Goal: Task Accomplishment & Management: Manage account settings

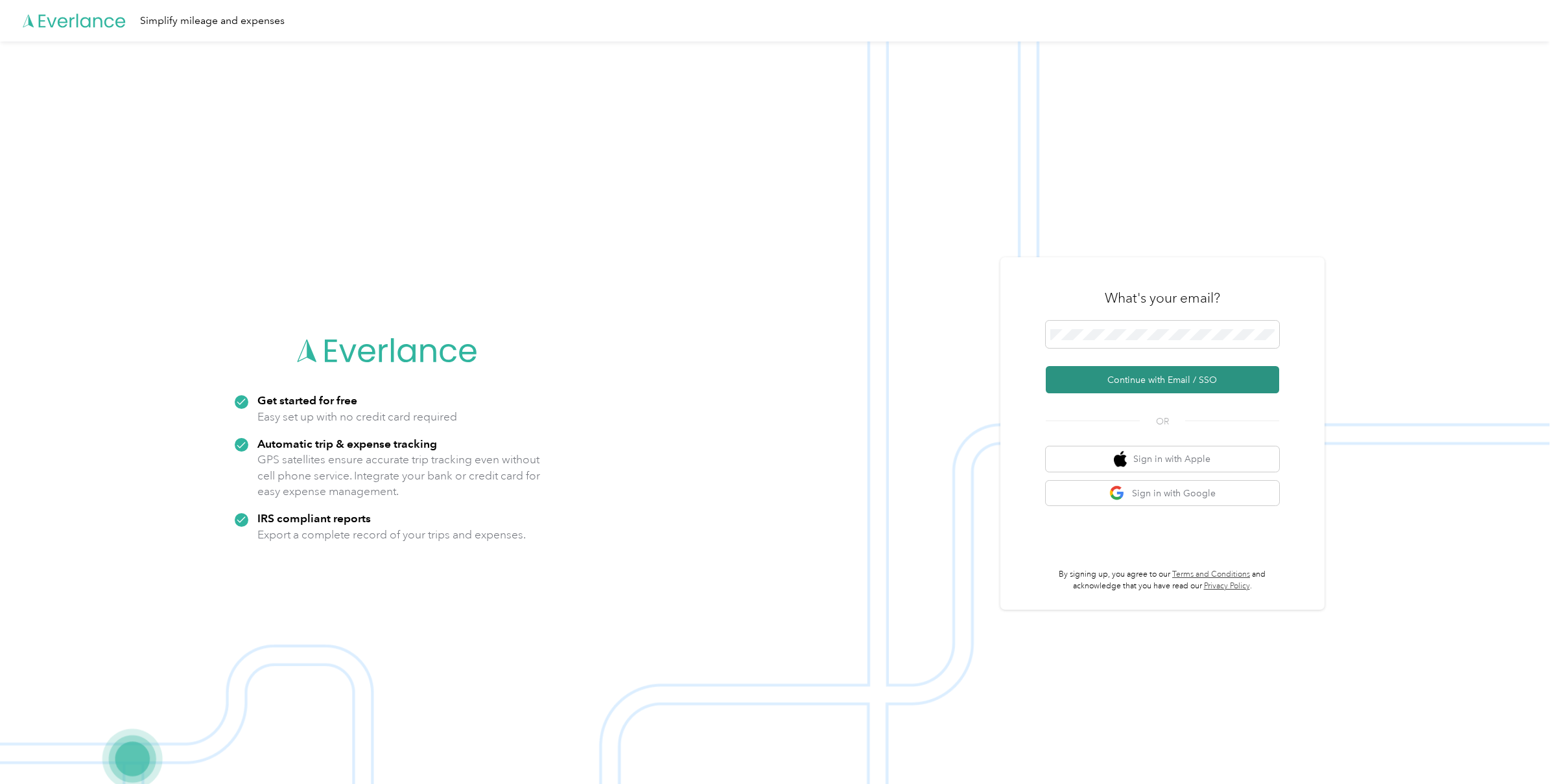
click at [1106, 369] on button "Continue with Email / SSO" at bounding box center [1162, 379] width 233 height 27
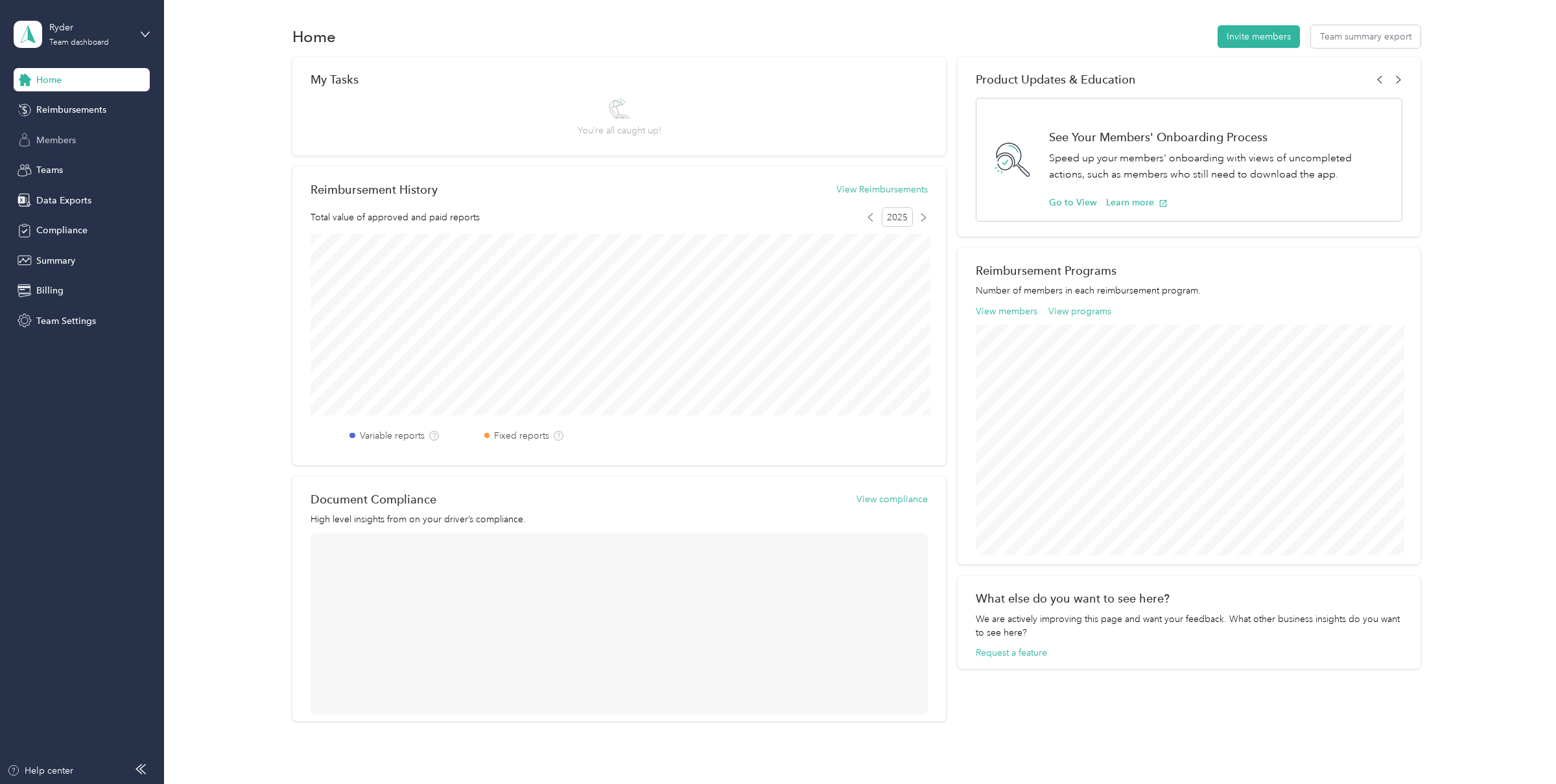
click at [71, 139] on span "Members" at bounding box center [56, 141] width 40 height 14
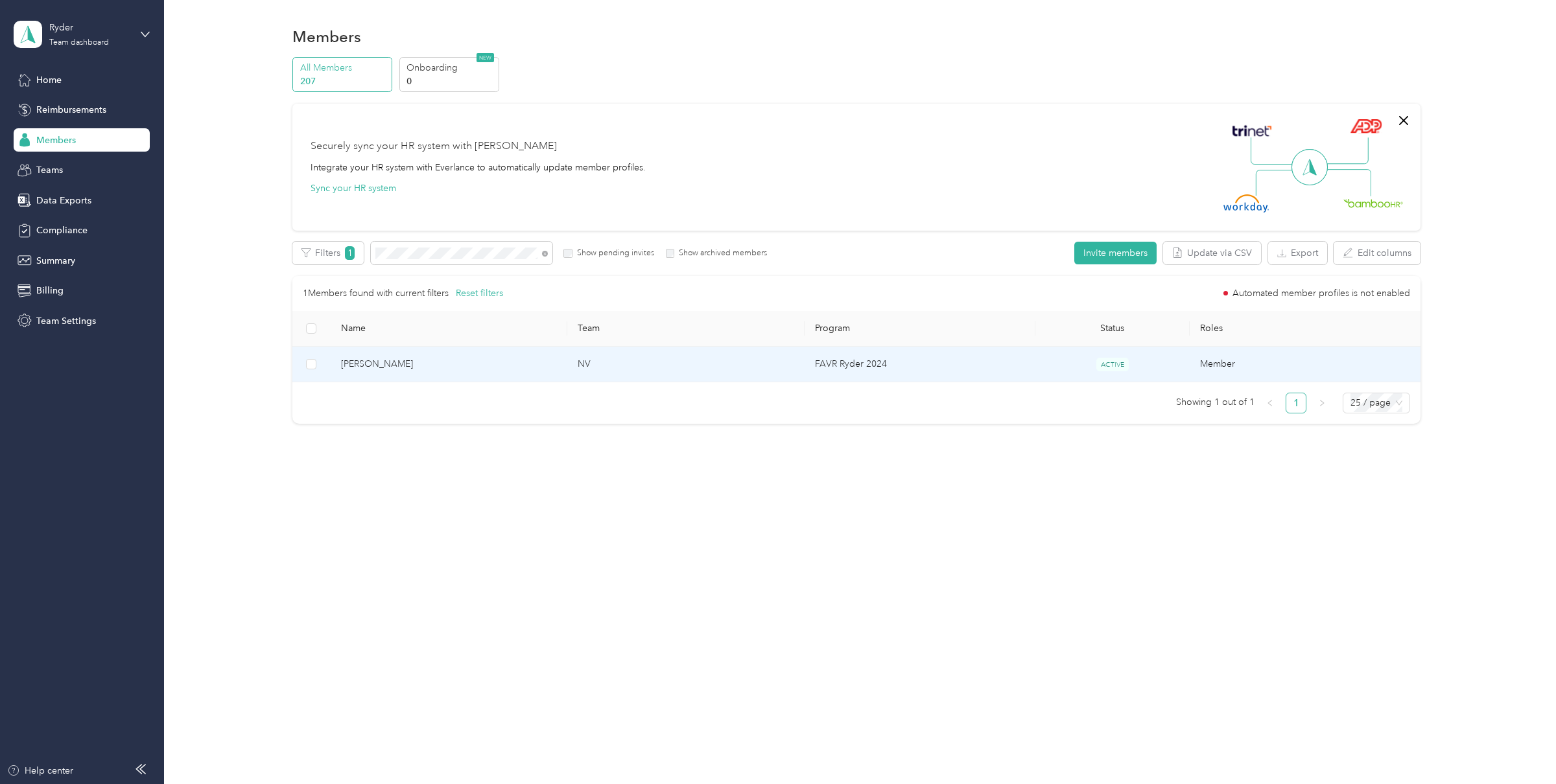
click at [432, 356] on td "[PERSON_NAME]" at bounding box center [449, 365] width 237 height 36
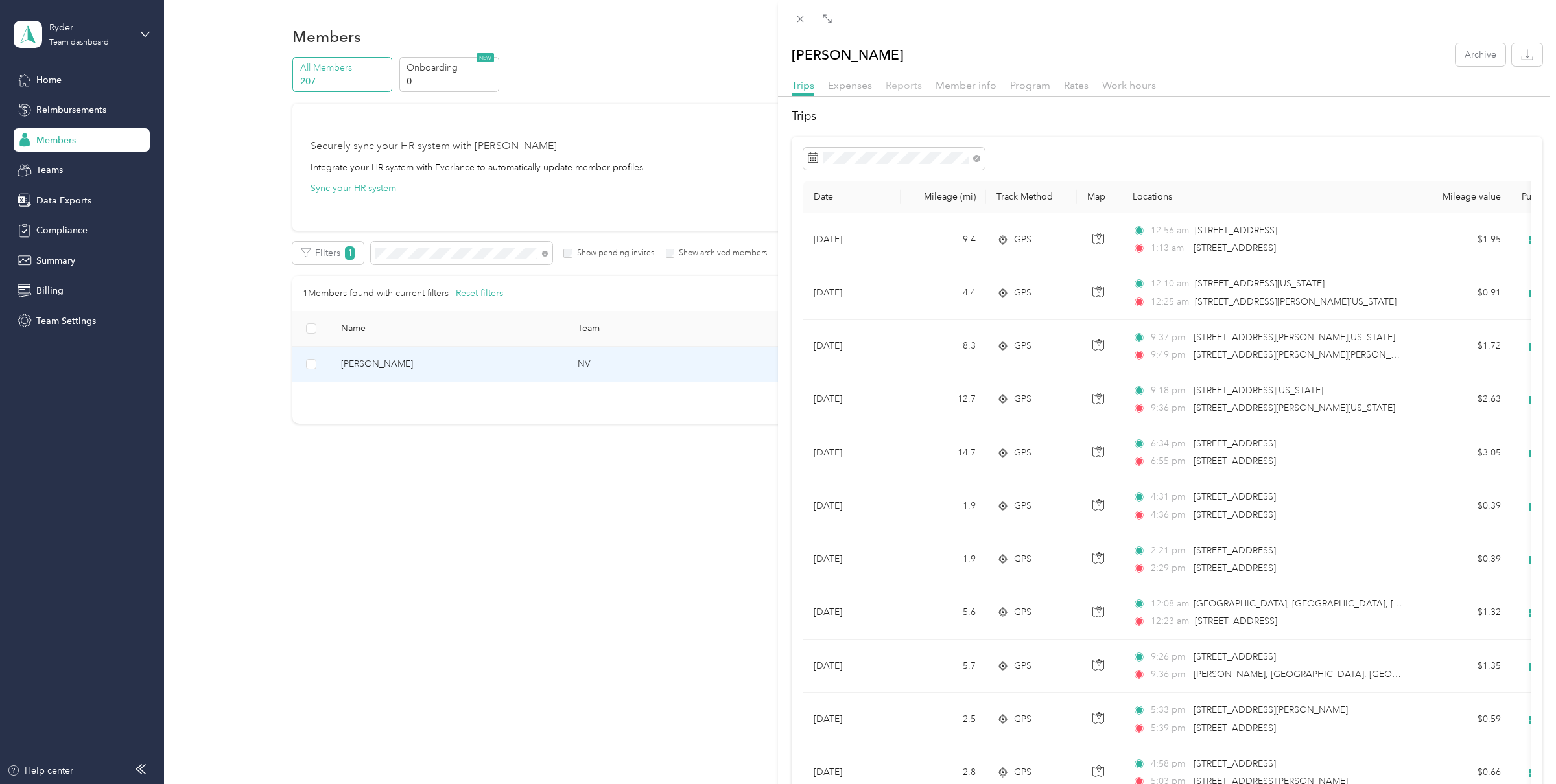
click at [895, 89] on span "Reports" at bounding box center [904, 85] width 36 height 12
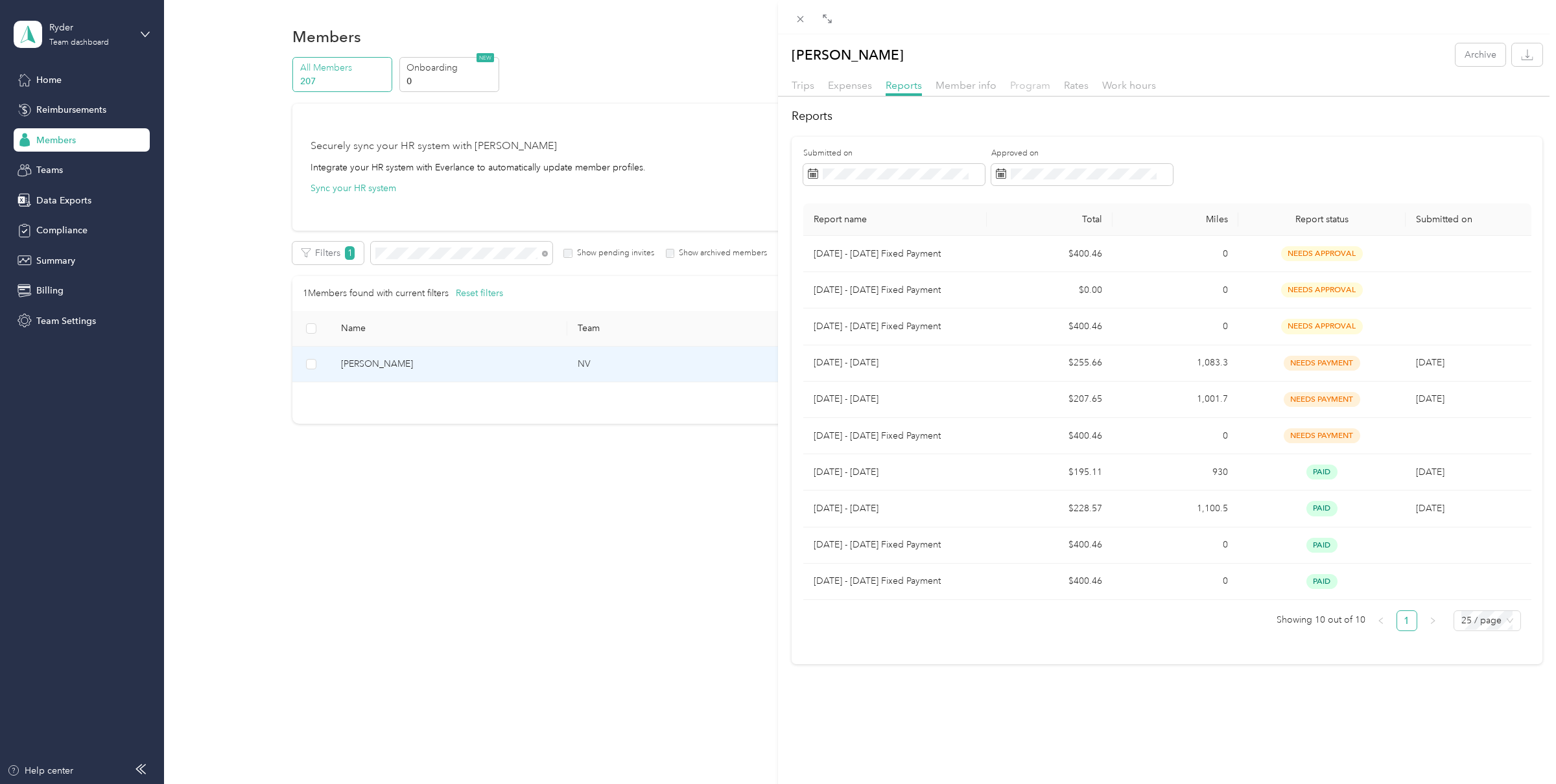
click at [1030, 85] on span "Program" at bounding box center [1030, 85] width 40 height 12
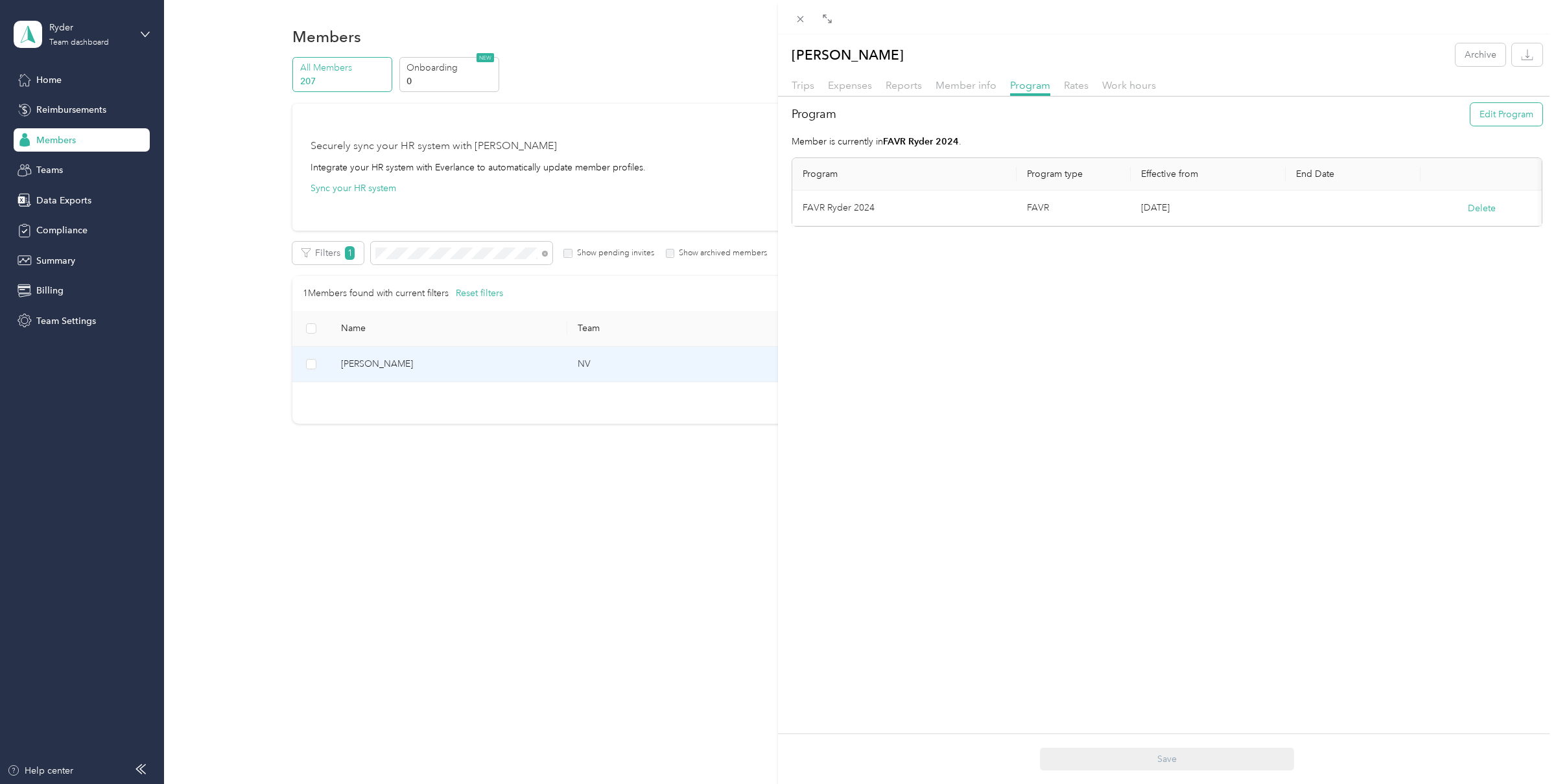
click at [1512, 114] on button "Edit Program" at bounding box center [1506, 114] width 72 height 23
click at [1194, 336] on div "1" at bounding box center [1189, 330] width 17 height 16
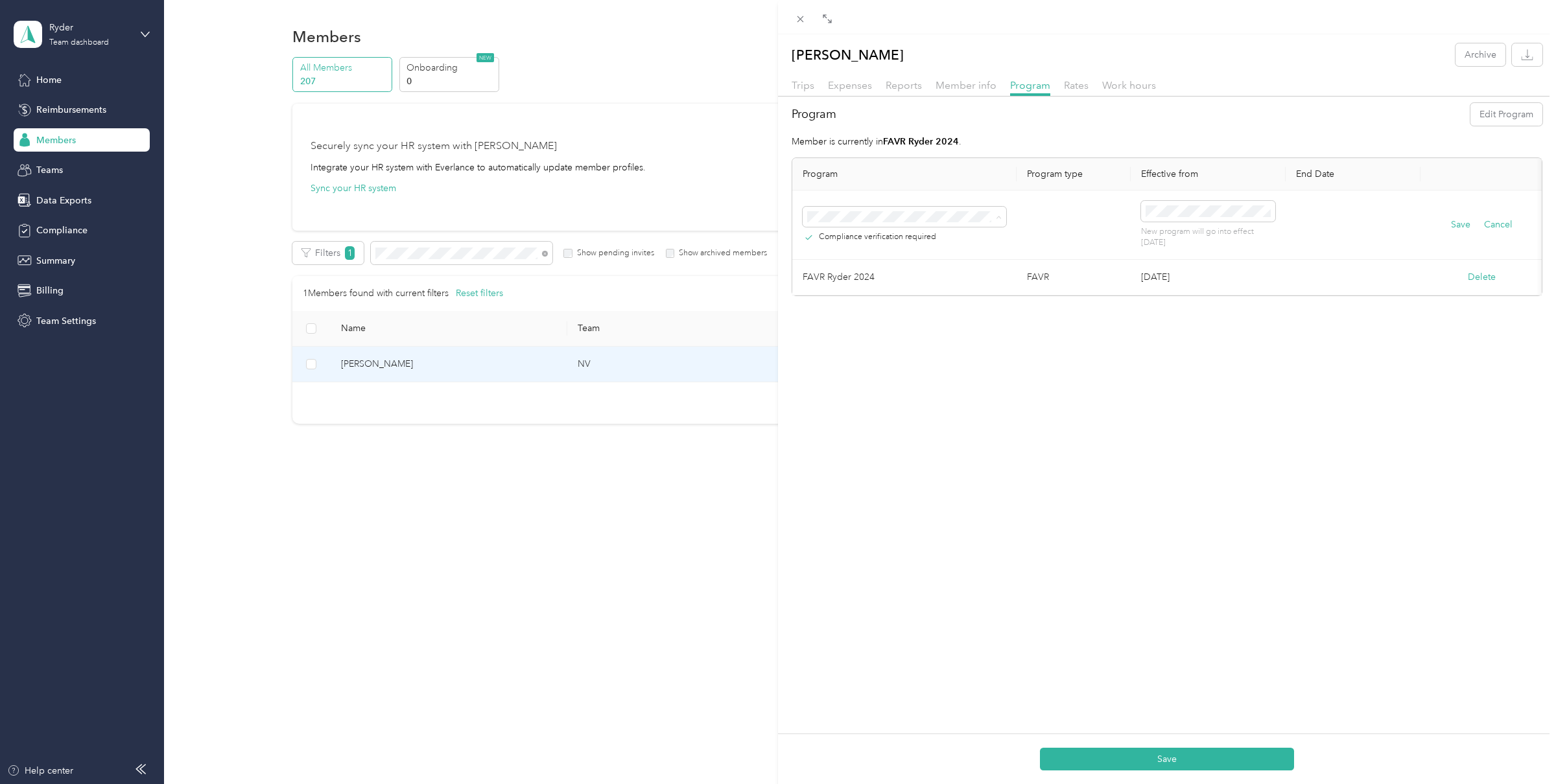
click at [865, 376] on span "FAVR Program 2025_A (FAVR)" at bounding box center [874, 376] width 124 height 11
click at [1461, 225] on button "Save" at bounding box center [1460, 225] width 19 height 14
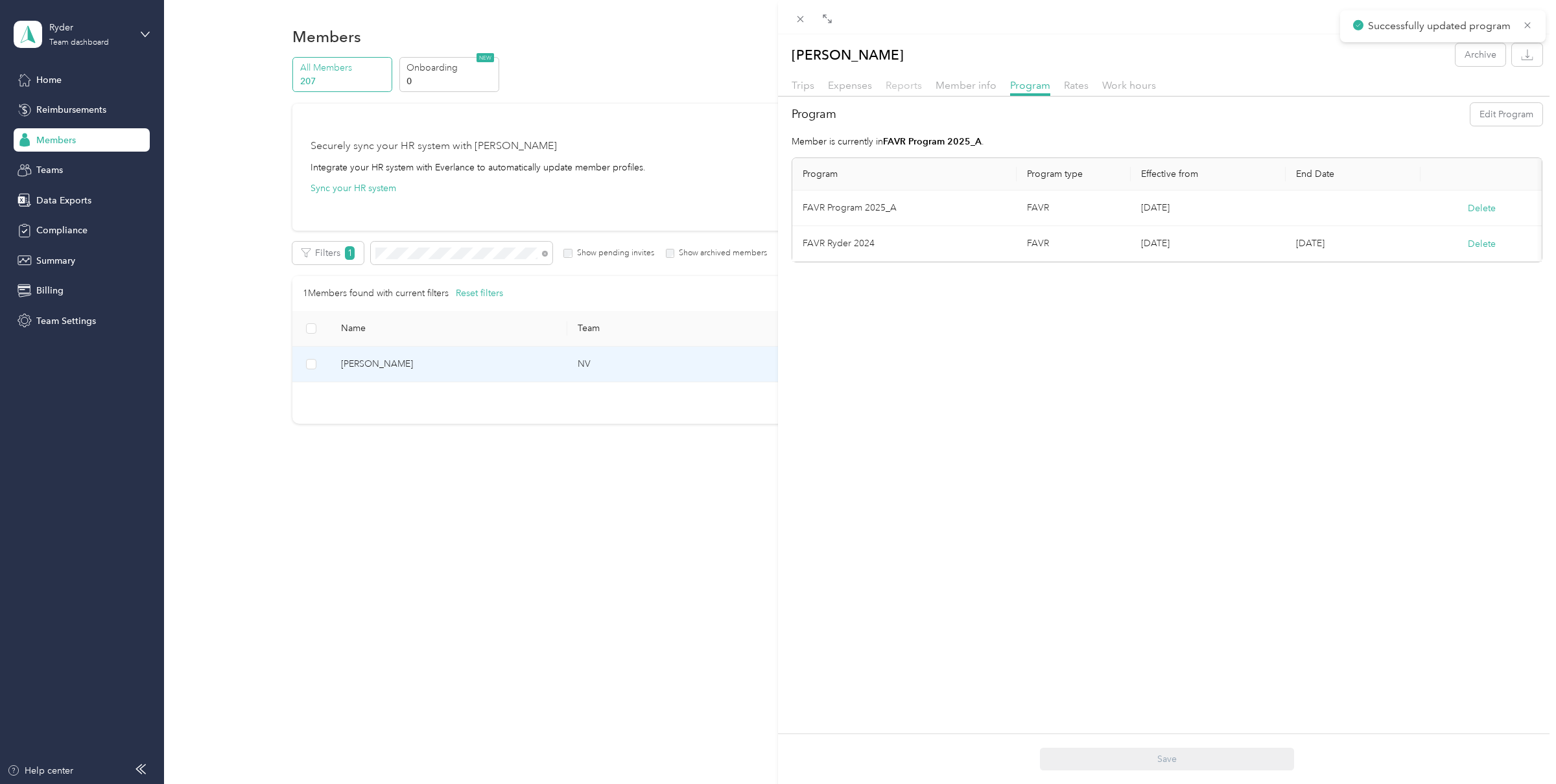
click at [901, 84] on span "Reports" at bounding box center [904, 85] width 36 height 12
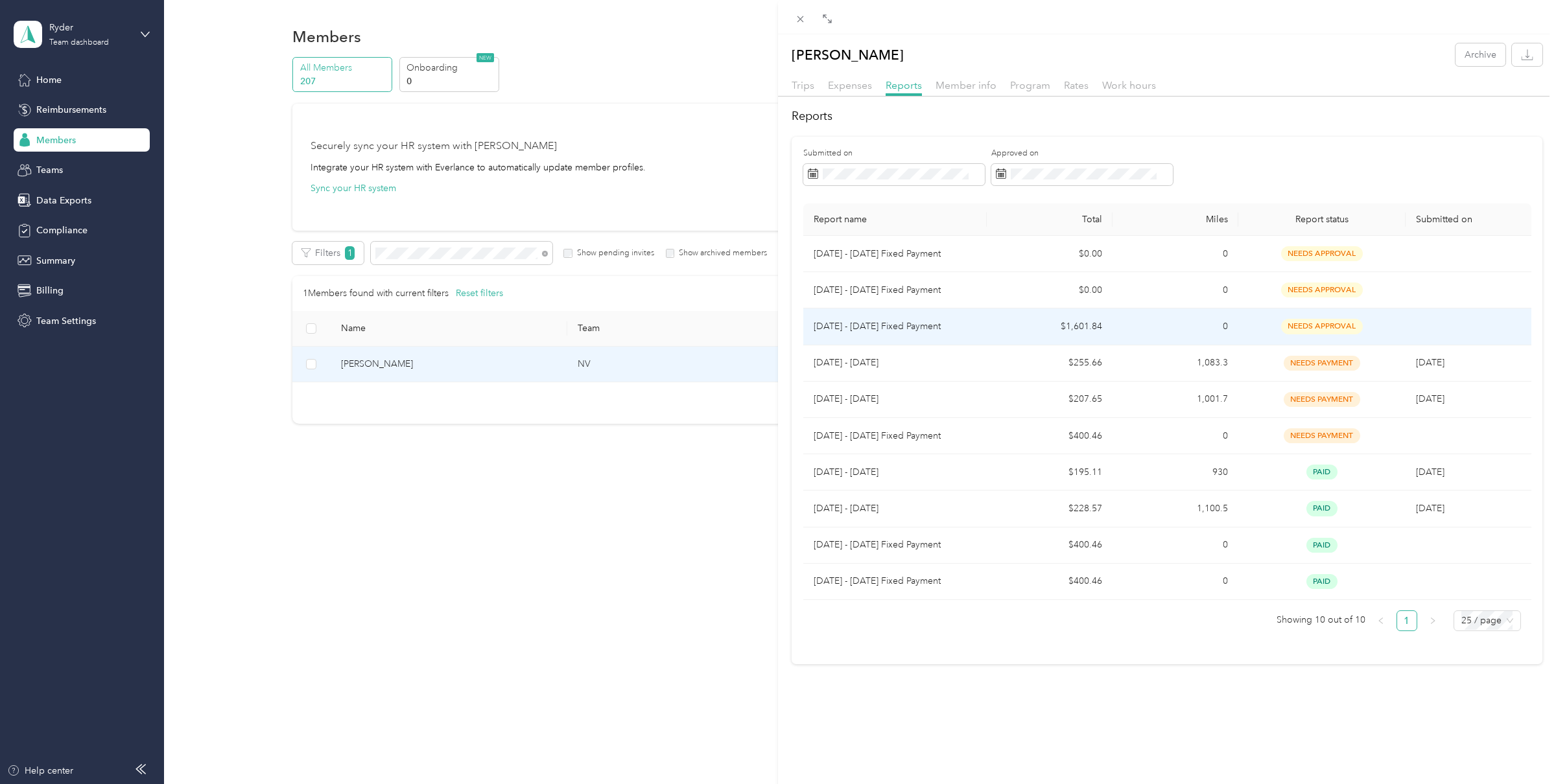
click at [982, 323] on td "[DATE] - [DATE] Fixed Payment" at bounding box center [895, 327] width 184 height 36
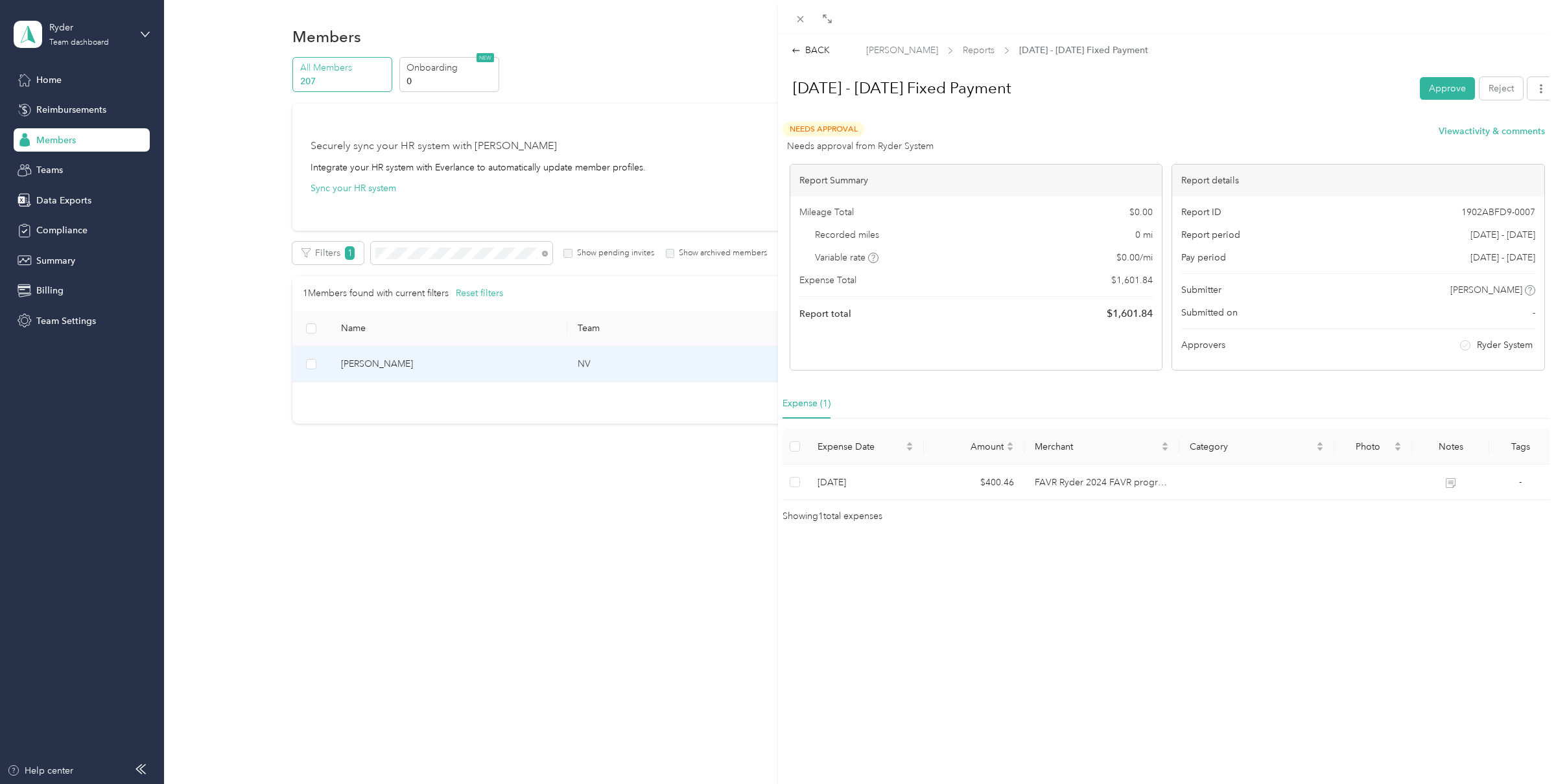
click at [1491, 217] on span "1902ABFD9-0007" at bounding box center [1498, 213] width 74 height 14
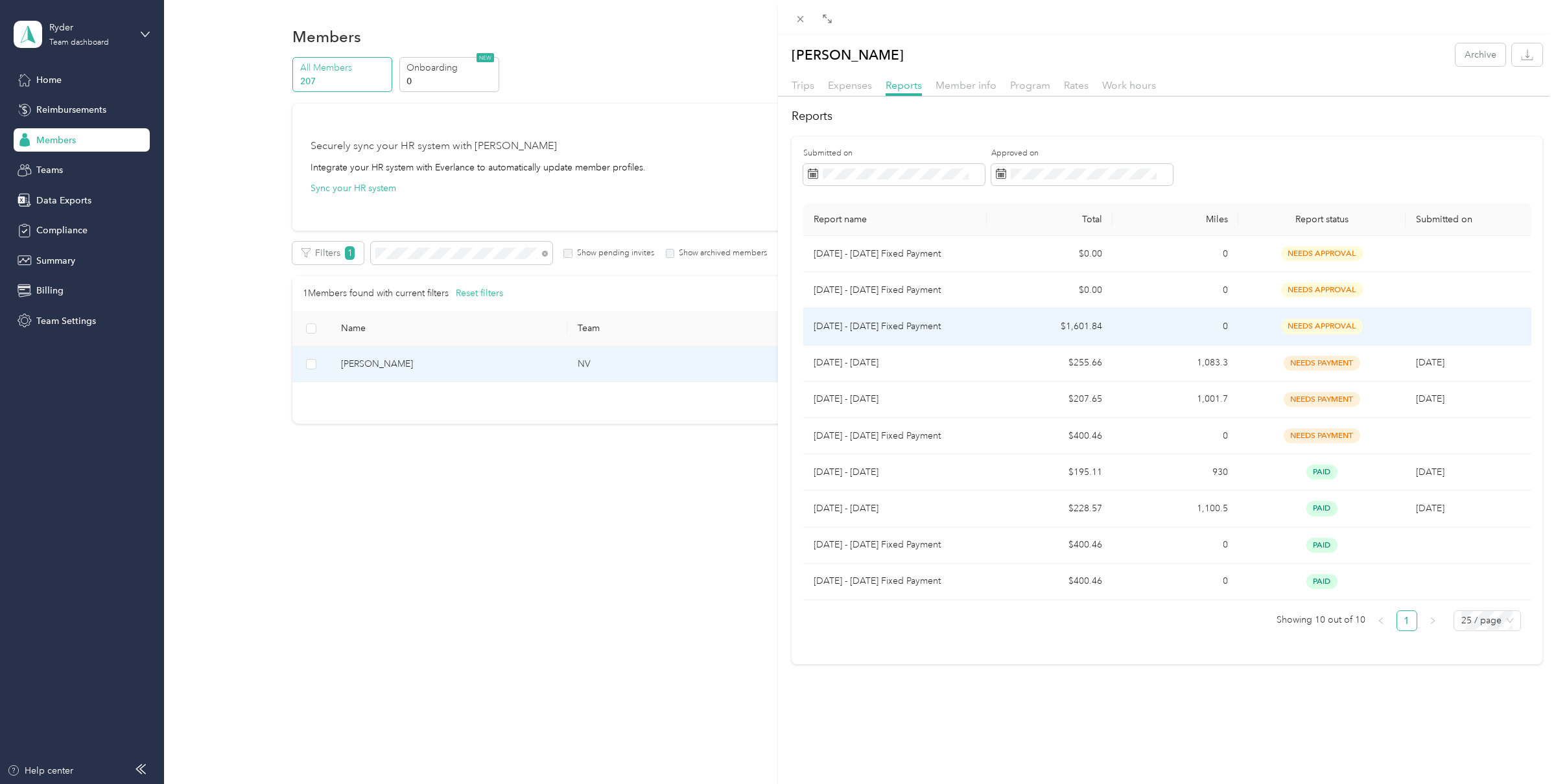
click at [1034, 331] on td "$1,601.84" at bounding box center [1050, 327] width 126 height 36
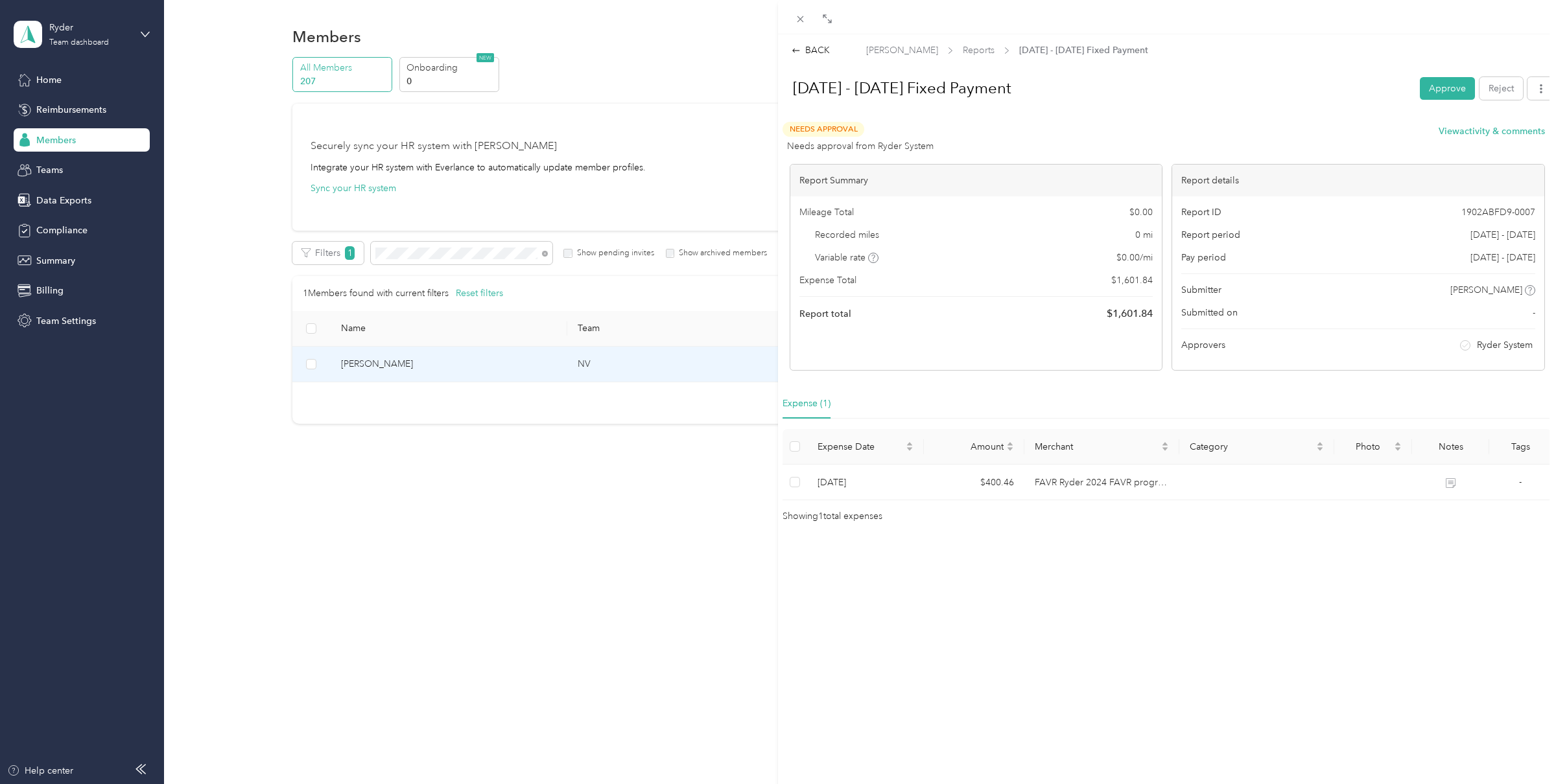
click at [1509, 213] on span "1902ABFD9-0007" at bounding box center [1498, 213] width 74 height 14
copy span "1902ABFD9-0007"
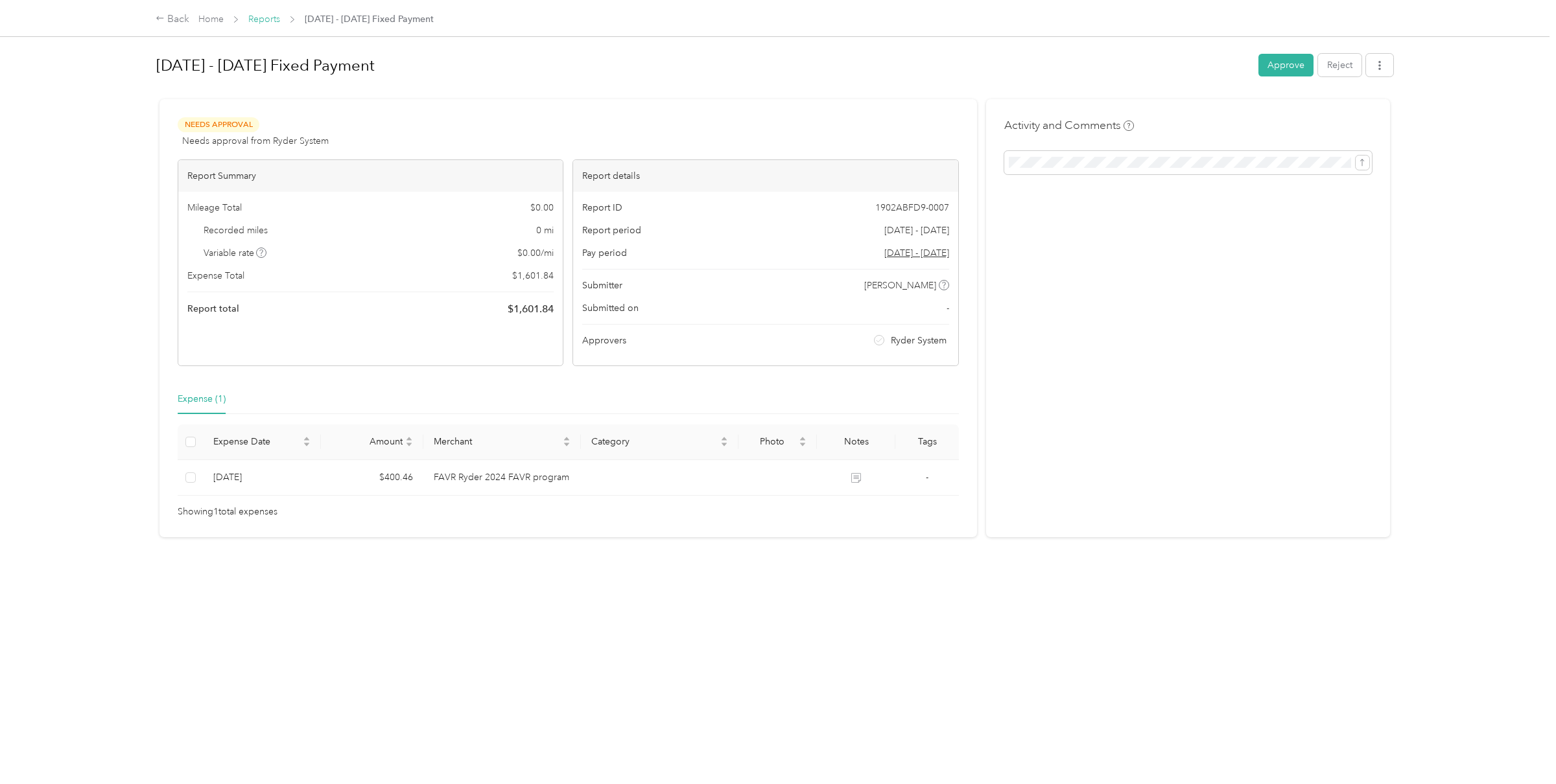
click at [270, 19] on link "Reports" at bounding box center [264, 19] width 32 height 11
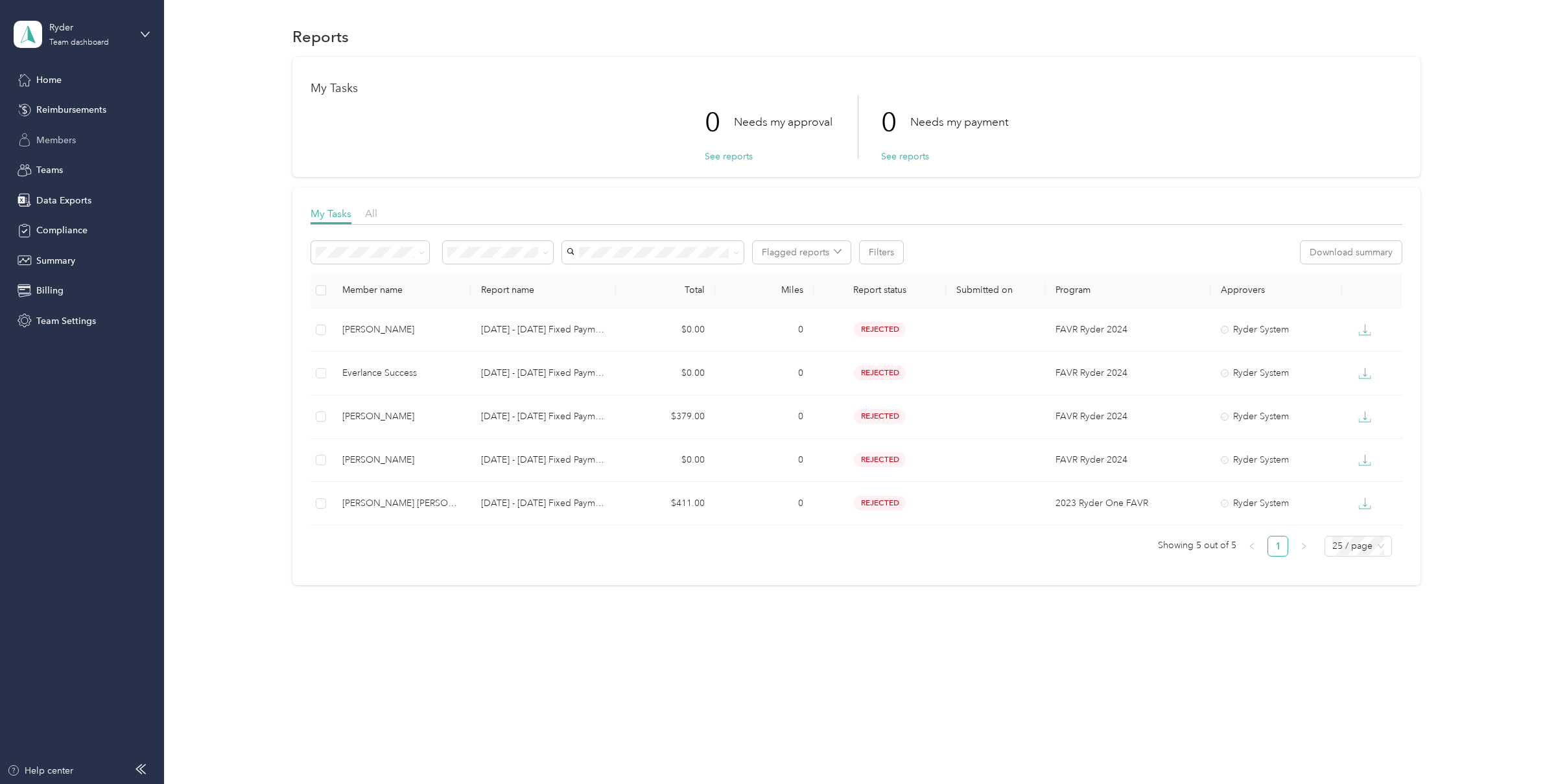
click at [77, 128] on div "Members" at bounding box center [82, 139] width 136 height 23
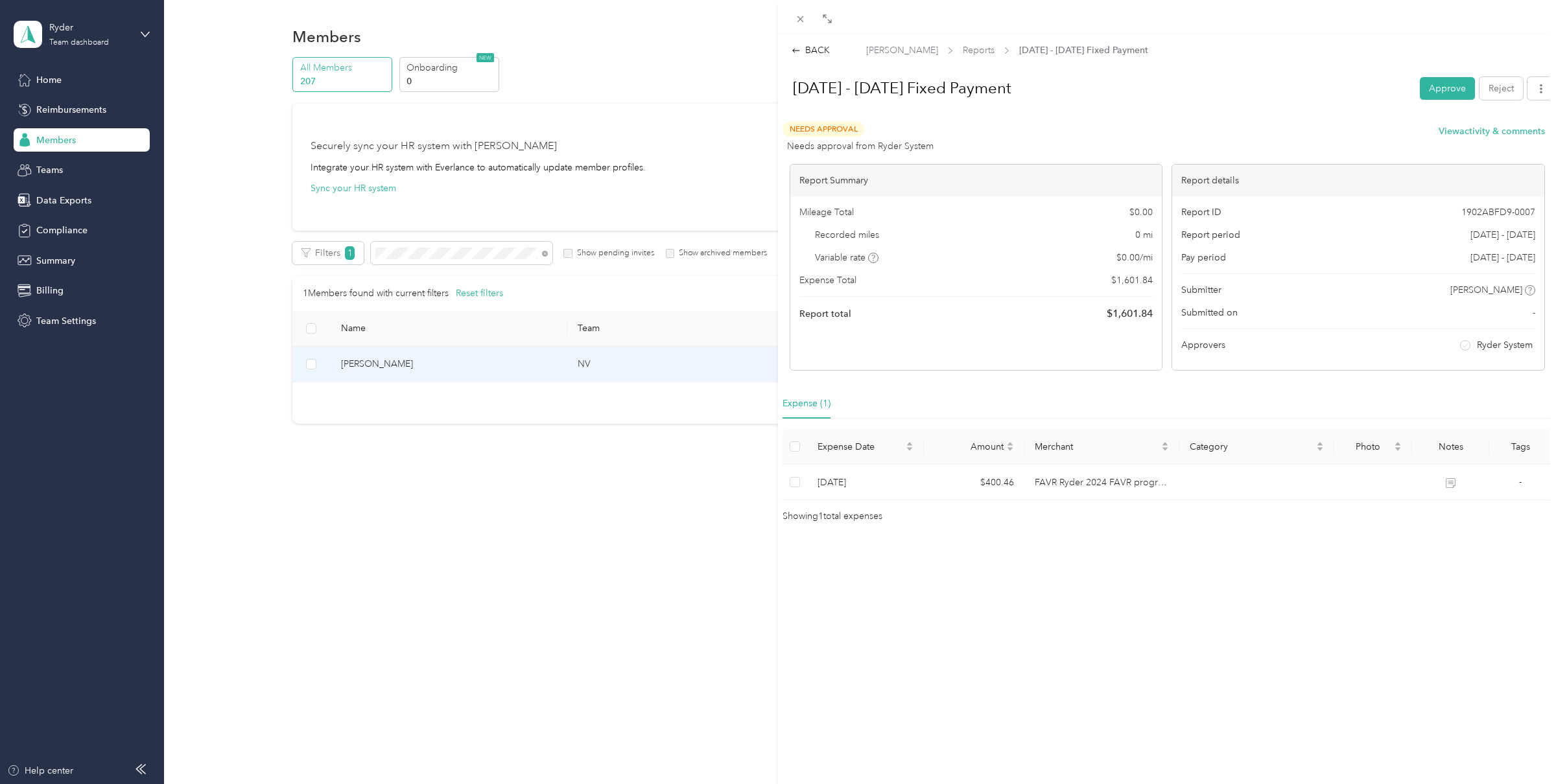
click at [955, 45] on div "Navid J. Iranpour Reports Aug 1 - 31, 2025 Fixed Payment" at bounding box center [1007, 50] width 282 height 14
click at [963, 45] on span "Reports" at bounding box center [979, 50] width 32 height 14
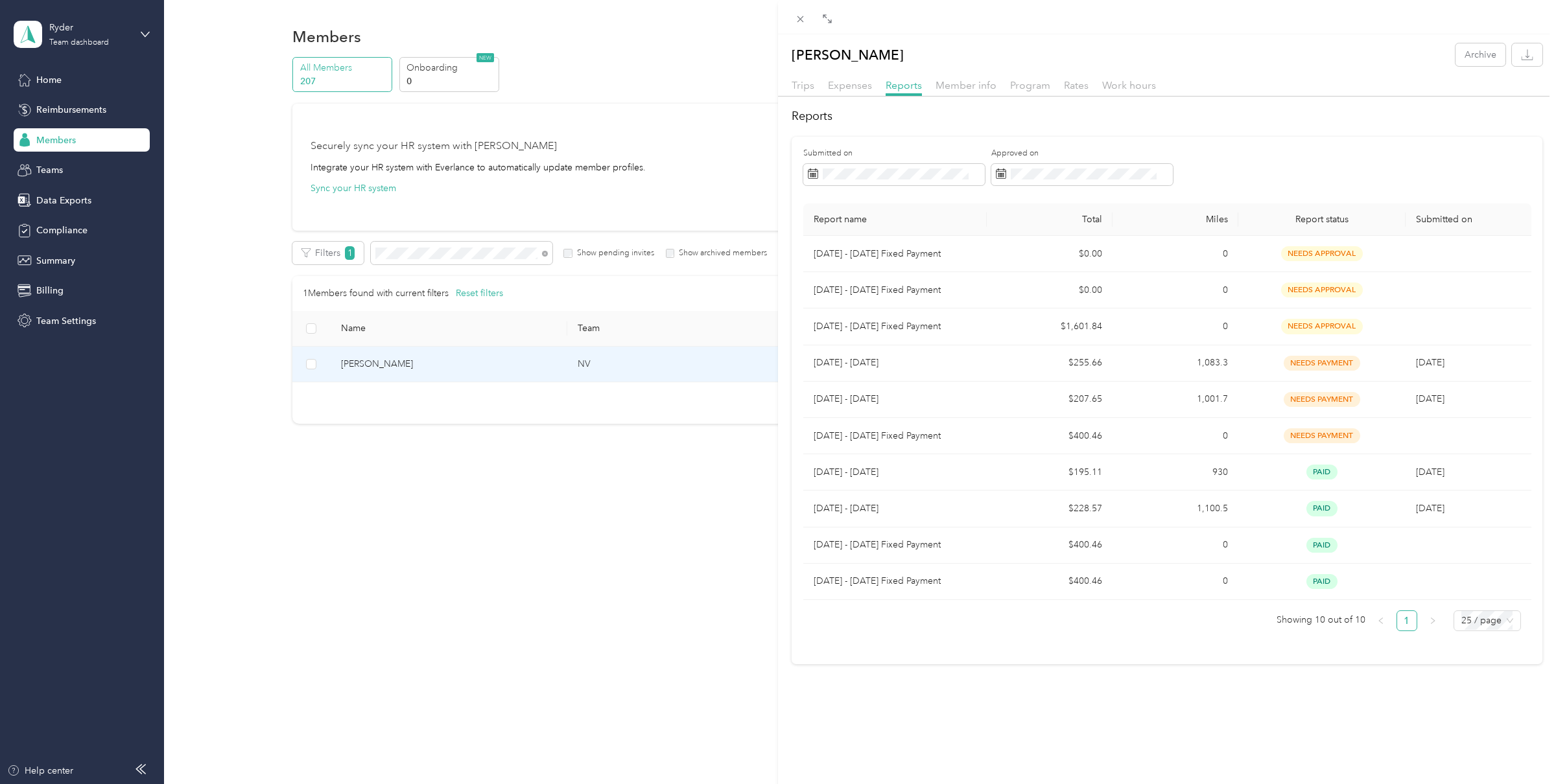
click at [675, 52] on div "Navid J. Iranpour Archive Trips Expenses Reports Member info Program Rates Work…" at bounding box center [778, 392] width 1556 height 784
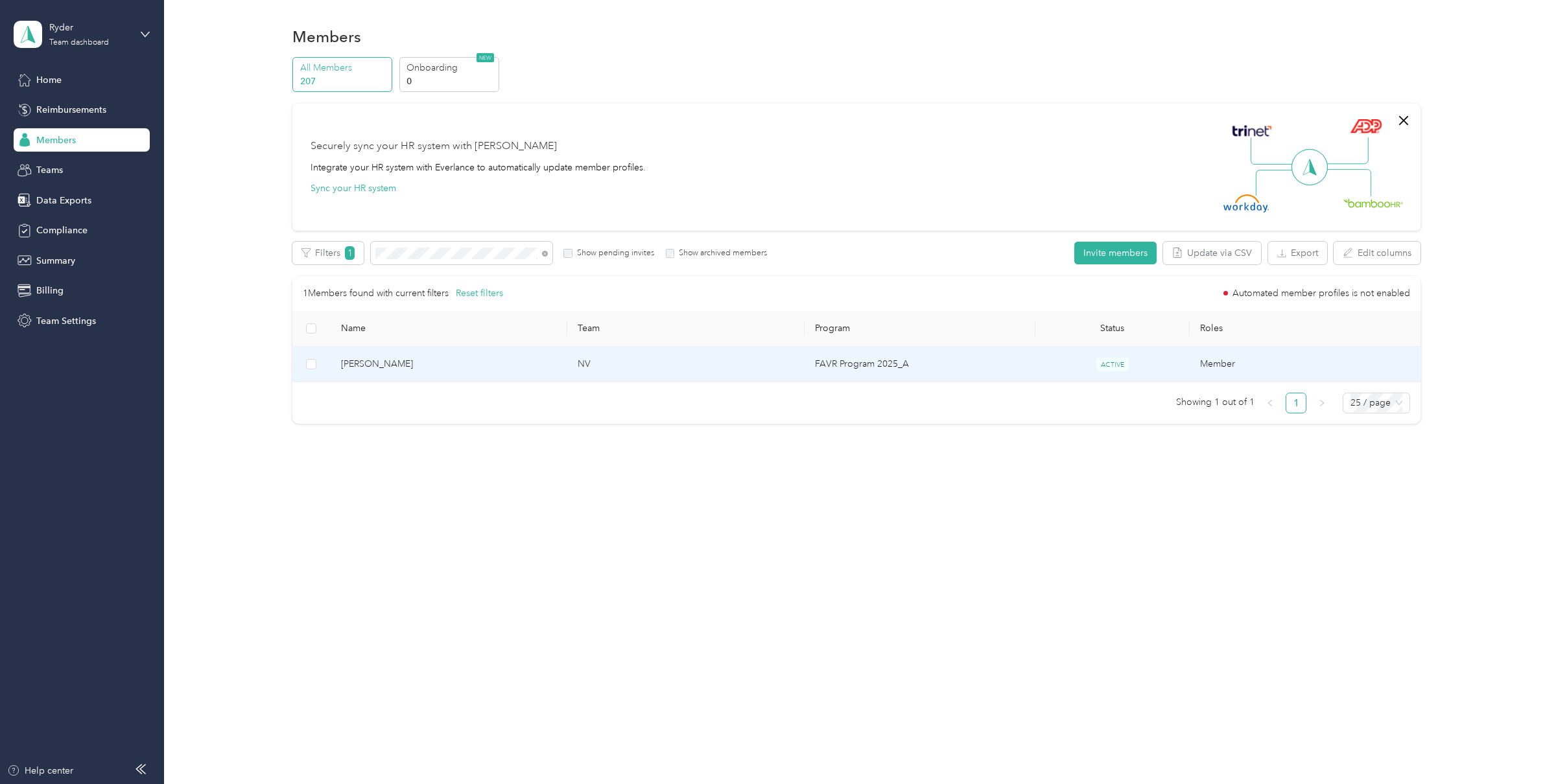
click at [675, 368] on td "NV" at bounding box center [685, 365] width 237 height 36
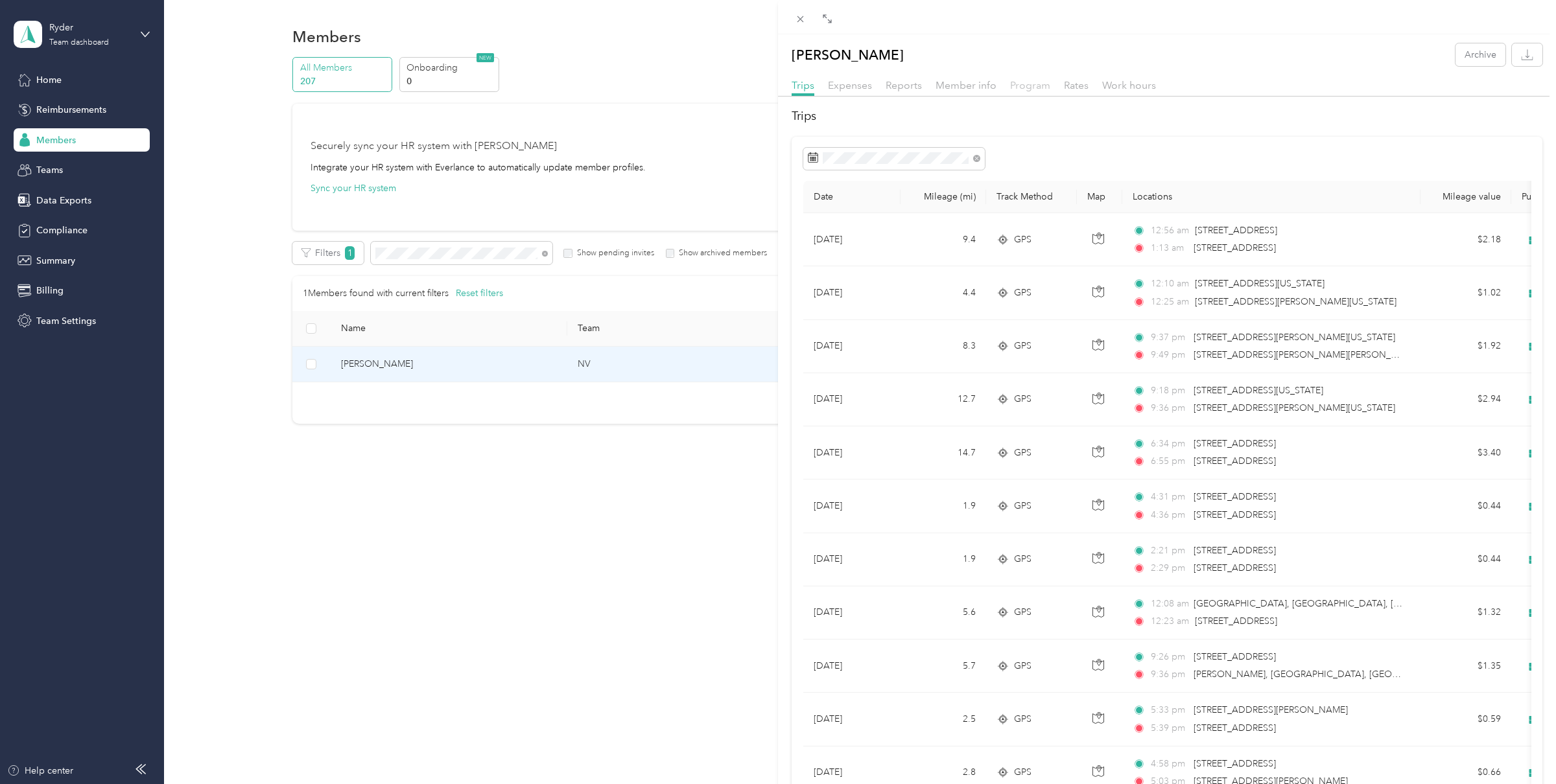
click at [1035, 89] on span "Program" at bounding box center [1030, 85] width 40 height 12
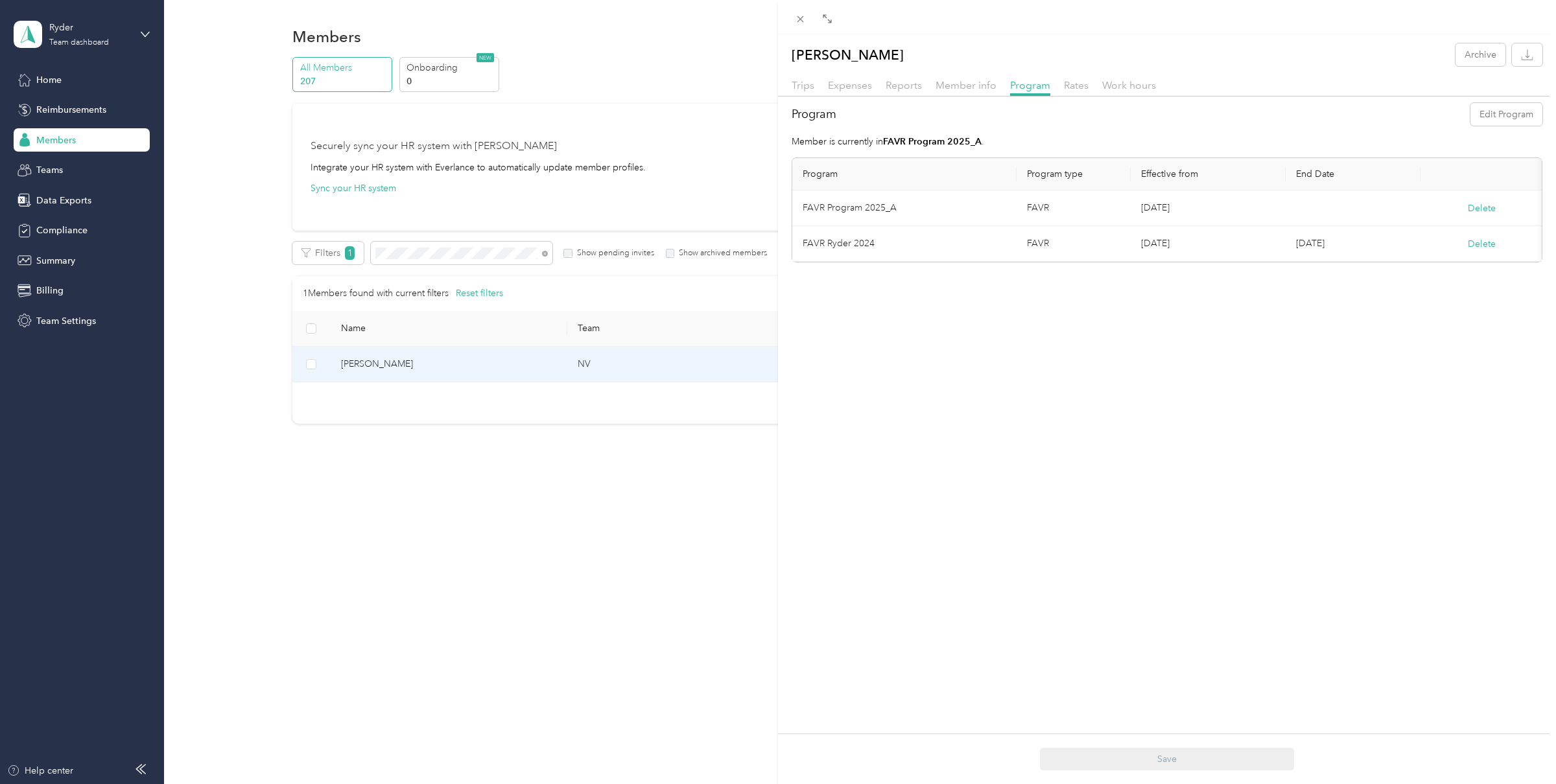
click at [921, 84] on div "Trips Expenses Reports Member info Program Rates Work hours" at bounding box center [1167, 87] width 778 height 19
click at [912, 84] on span "Reports" at bounding box center [904, 85] width 36 height 12
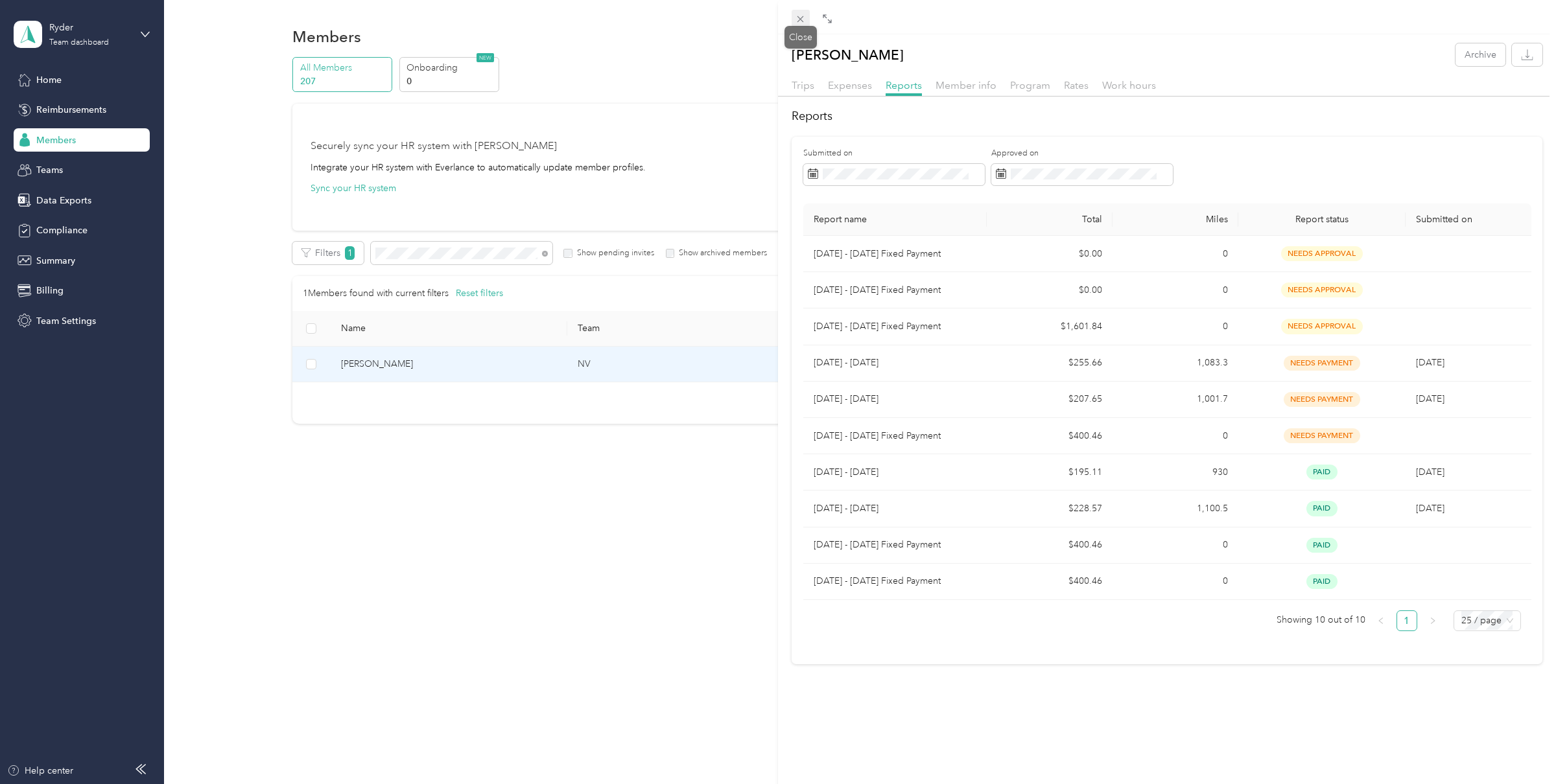
click at [797, 18] on icon at bounding box center [800, 19] width 11 height 11
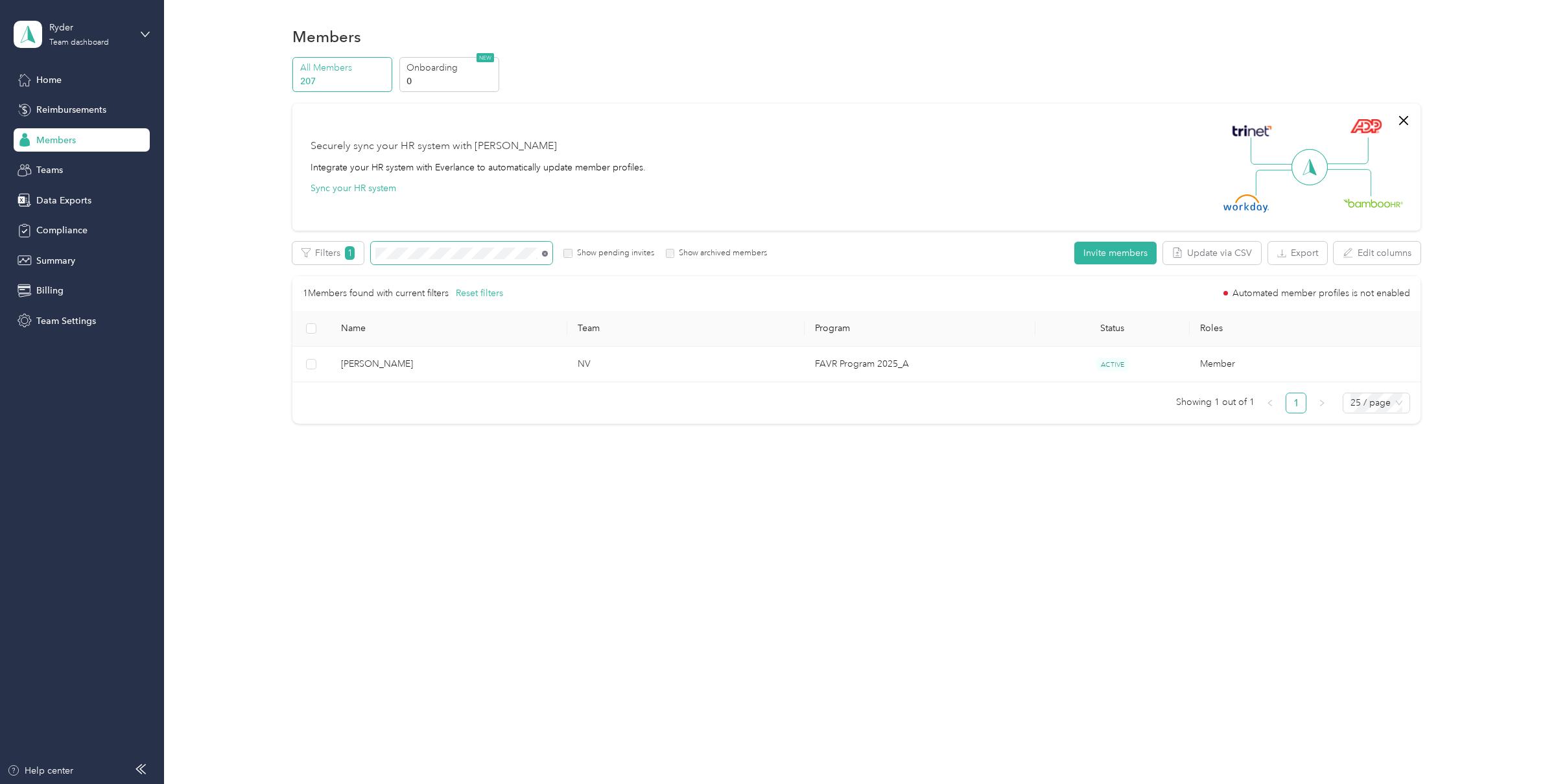
click at [544, 252] on icon at bounding box center [545, 254] width 6 height 6
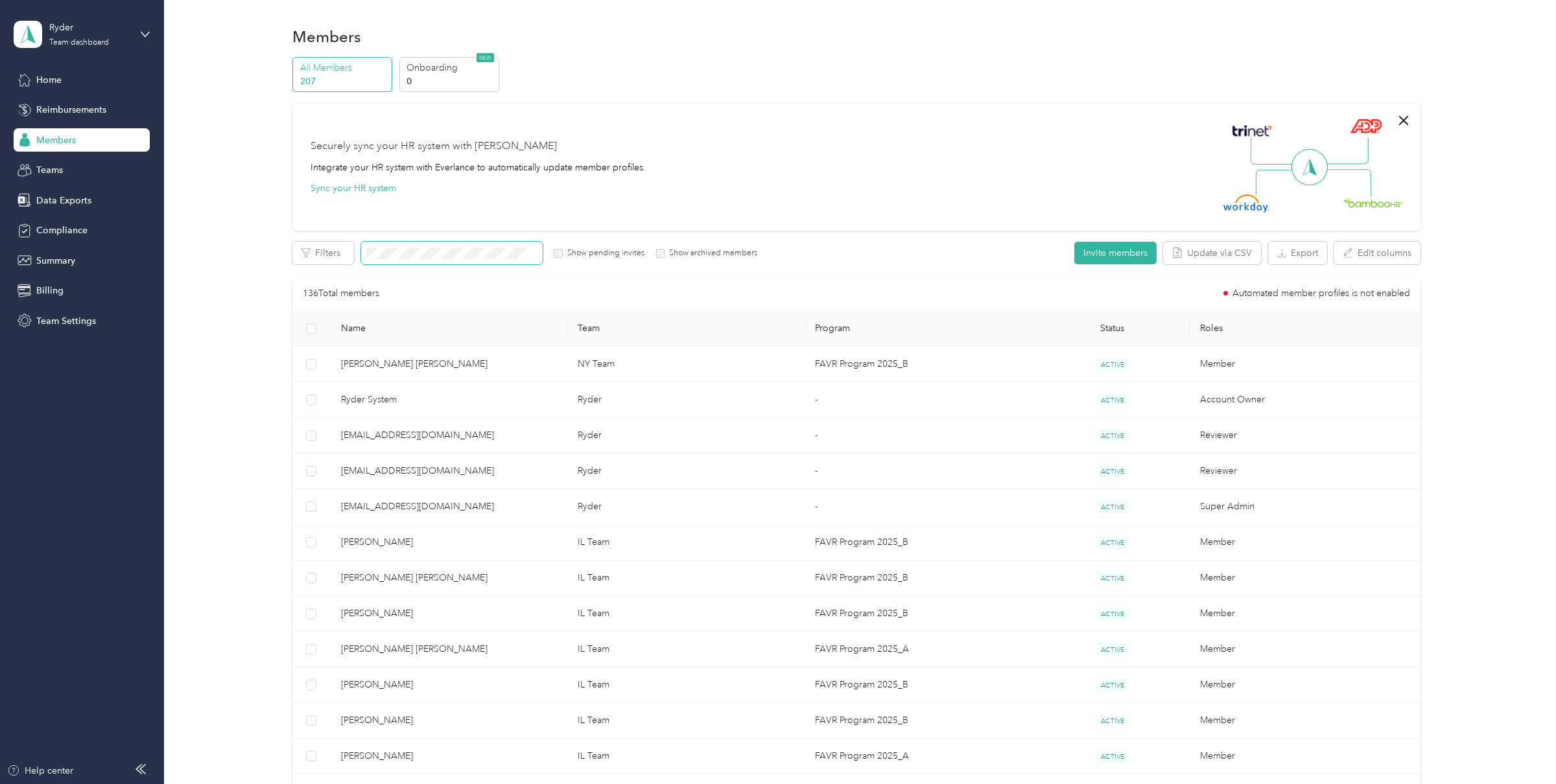
click at [411, 246] on span at bounding box center [452, 253] width 182 height 23
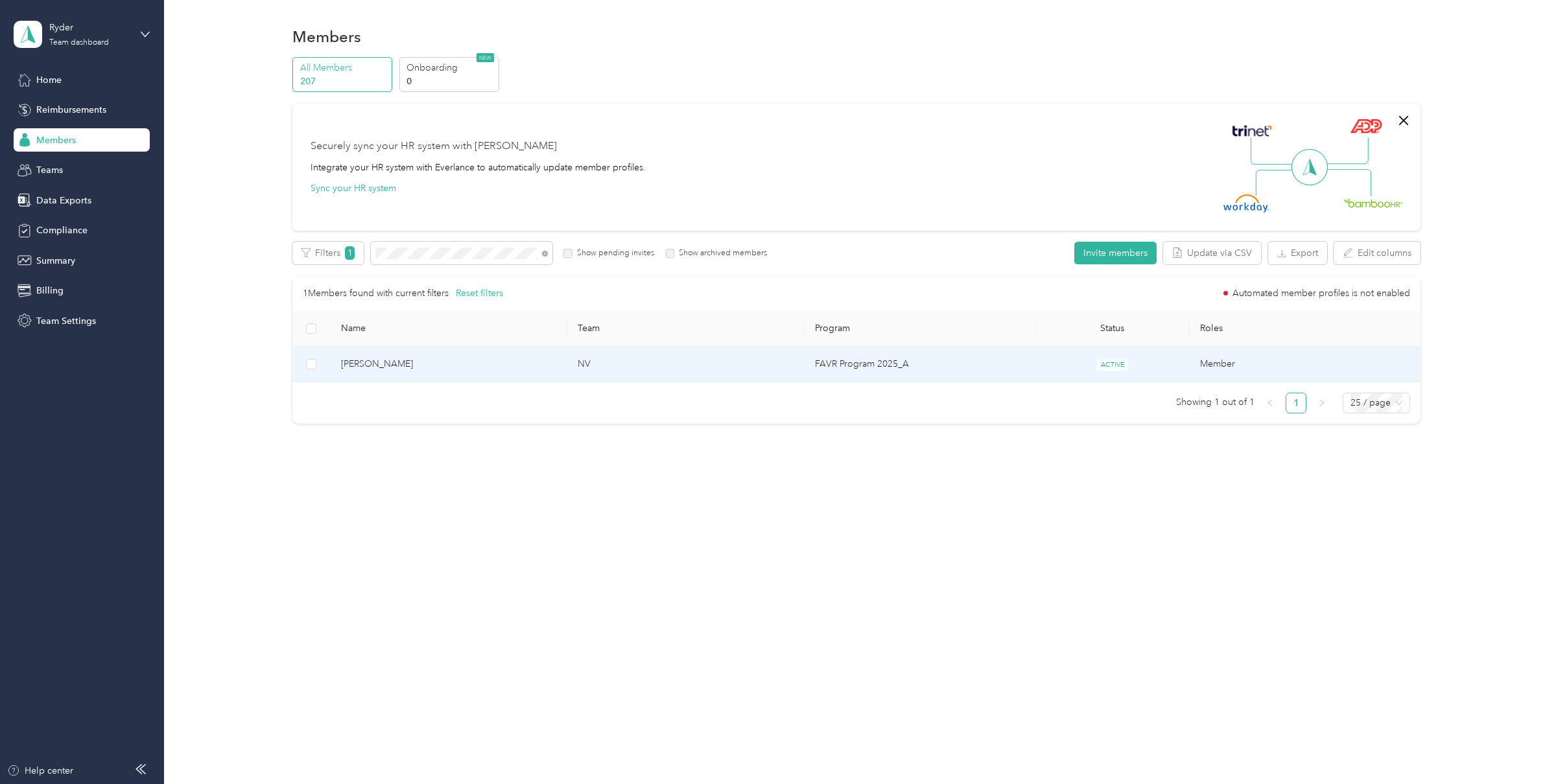
click at [486, 360] on span "[PERSON_NAME]" at bounding box center [449, 364] width 217 height 14
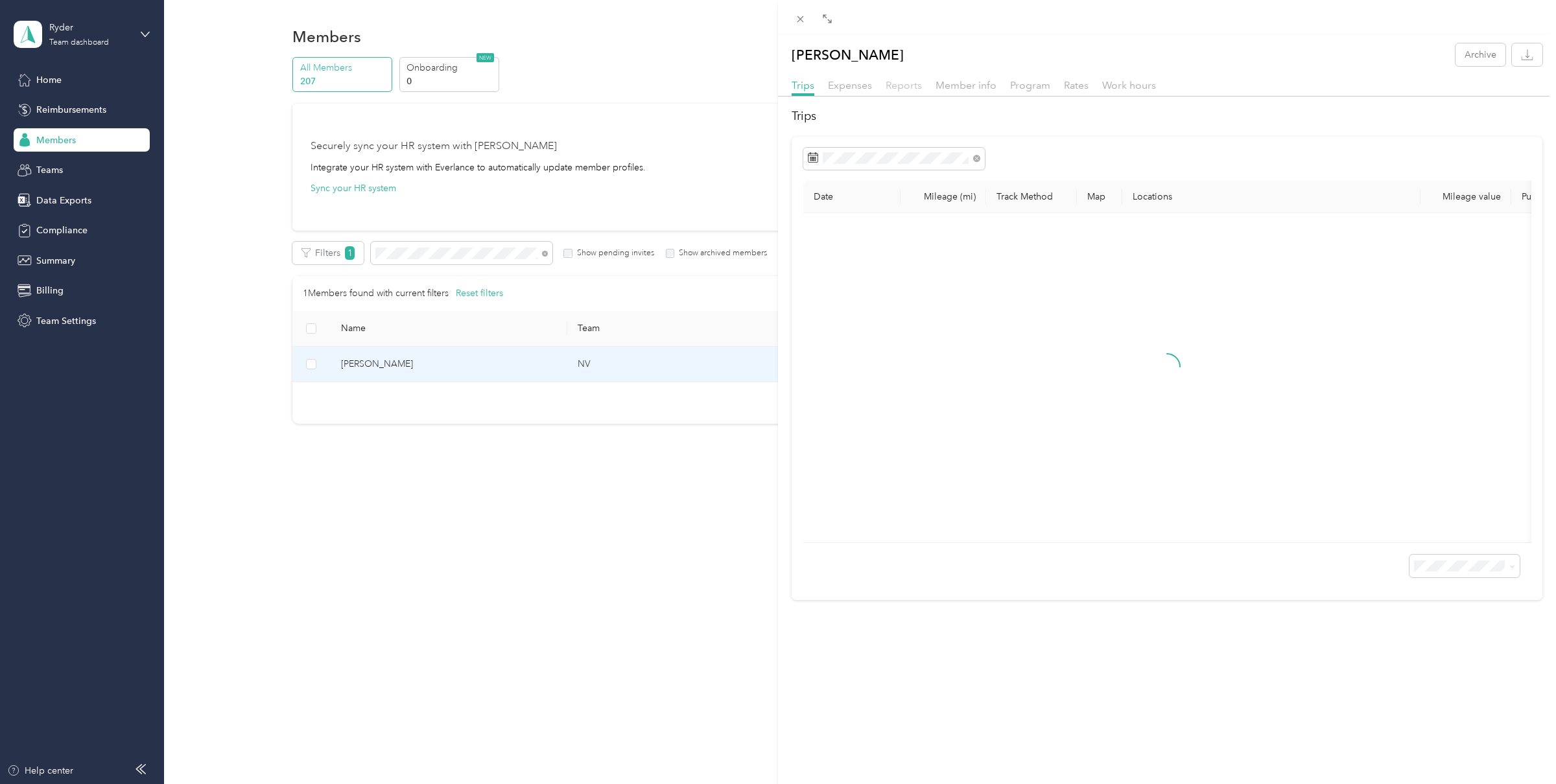
click at [919, 86] on span "Reports" at bounding box center [904, 85] width 36 height 12
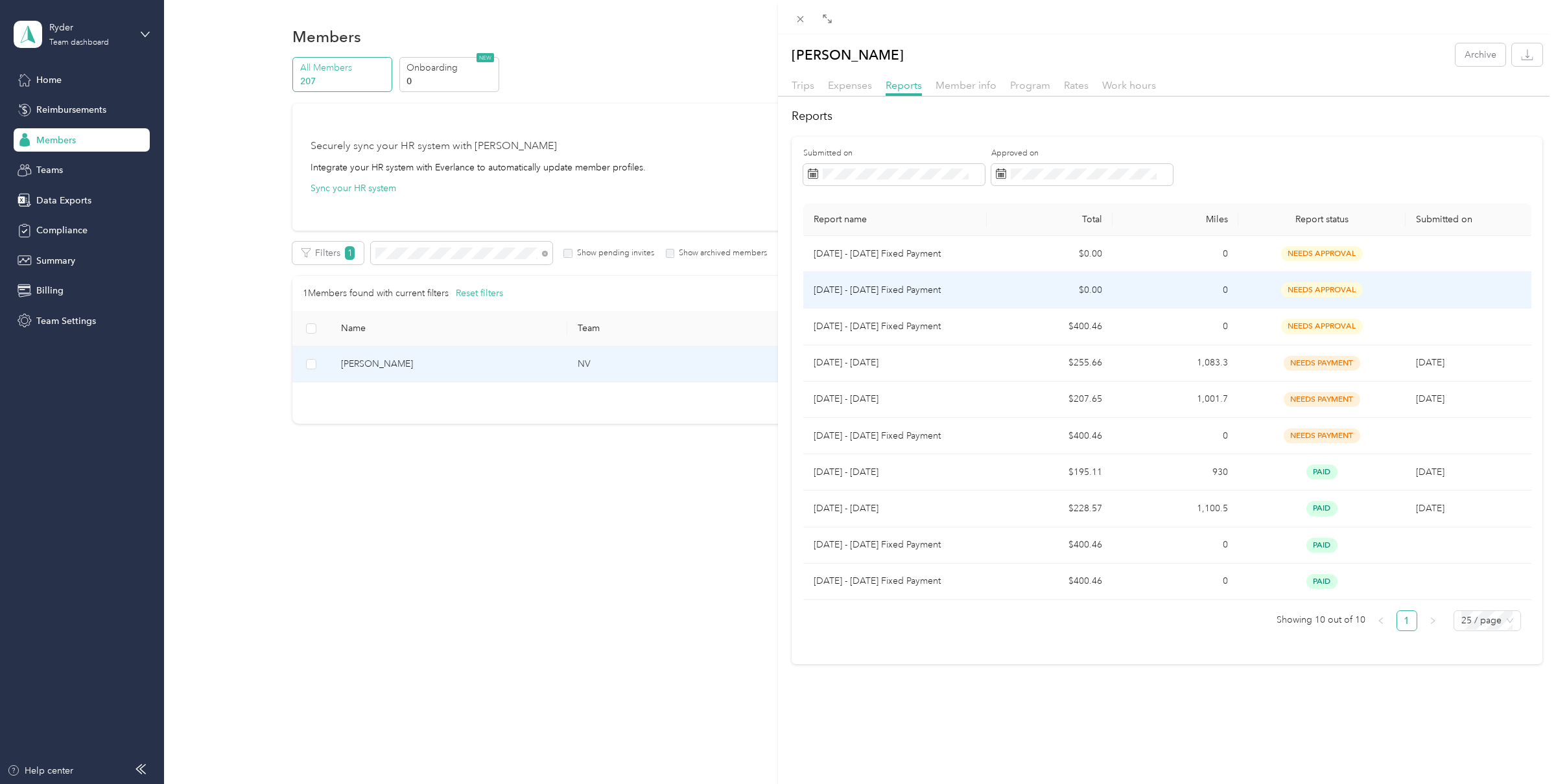
click at [1011, 291] on td "$0.00" at bounding box center [1050, 290] width 126 height 36
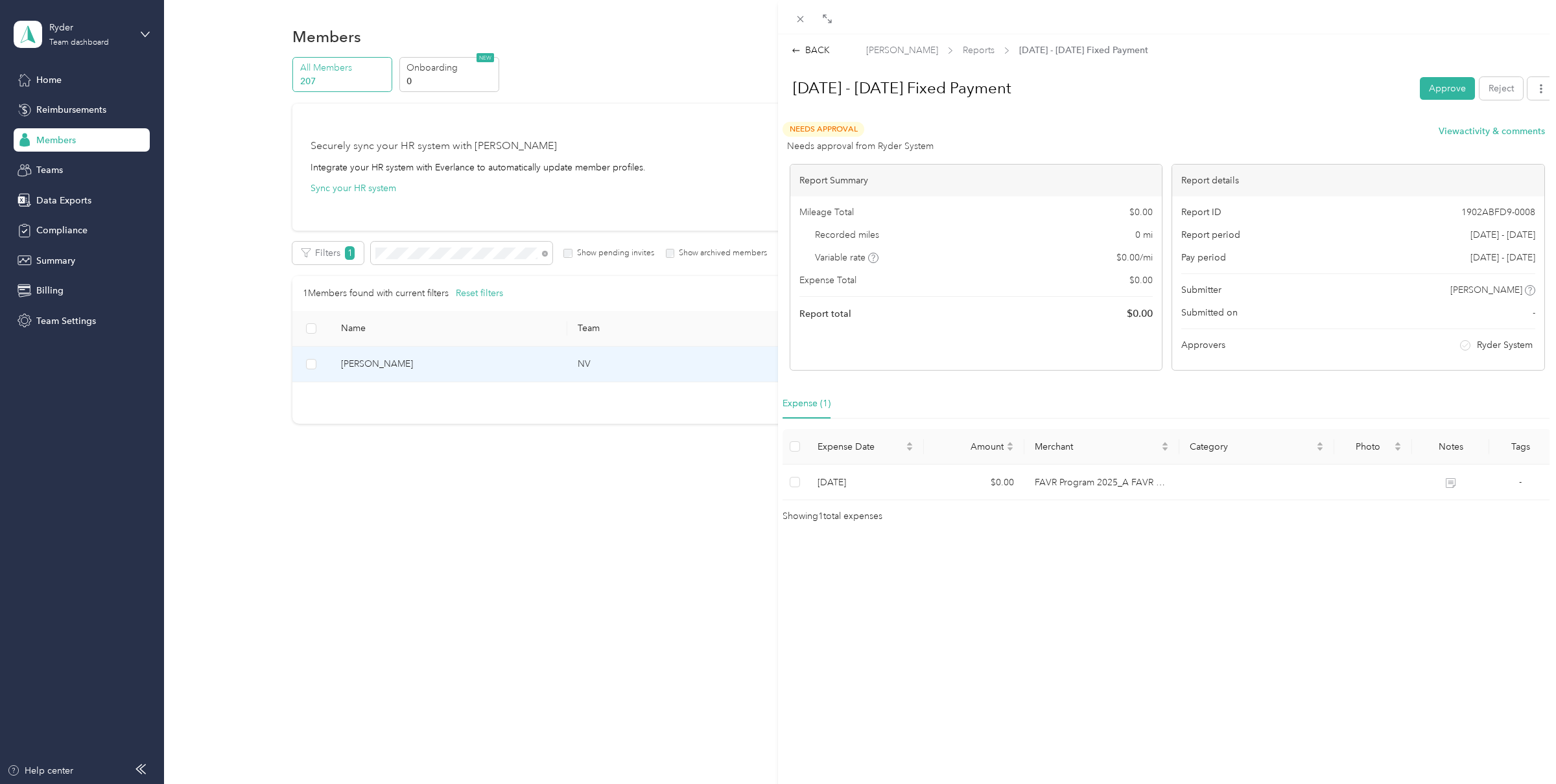
click at [1491, 209] on span "1902ABFD9-0008" at bounding box center [1498, 213] width 74 height 14
copy span "1902ABFD9-0008"
click at [965, 51] on span "Reports" at bounding box center [979, 50] width 32 height 14
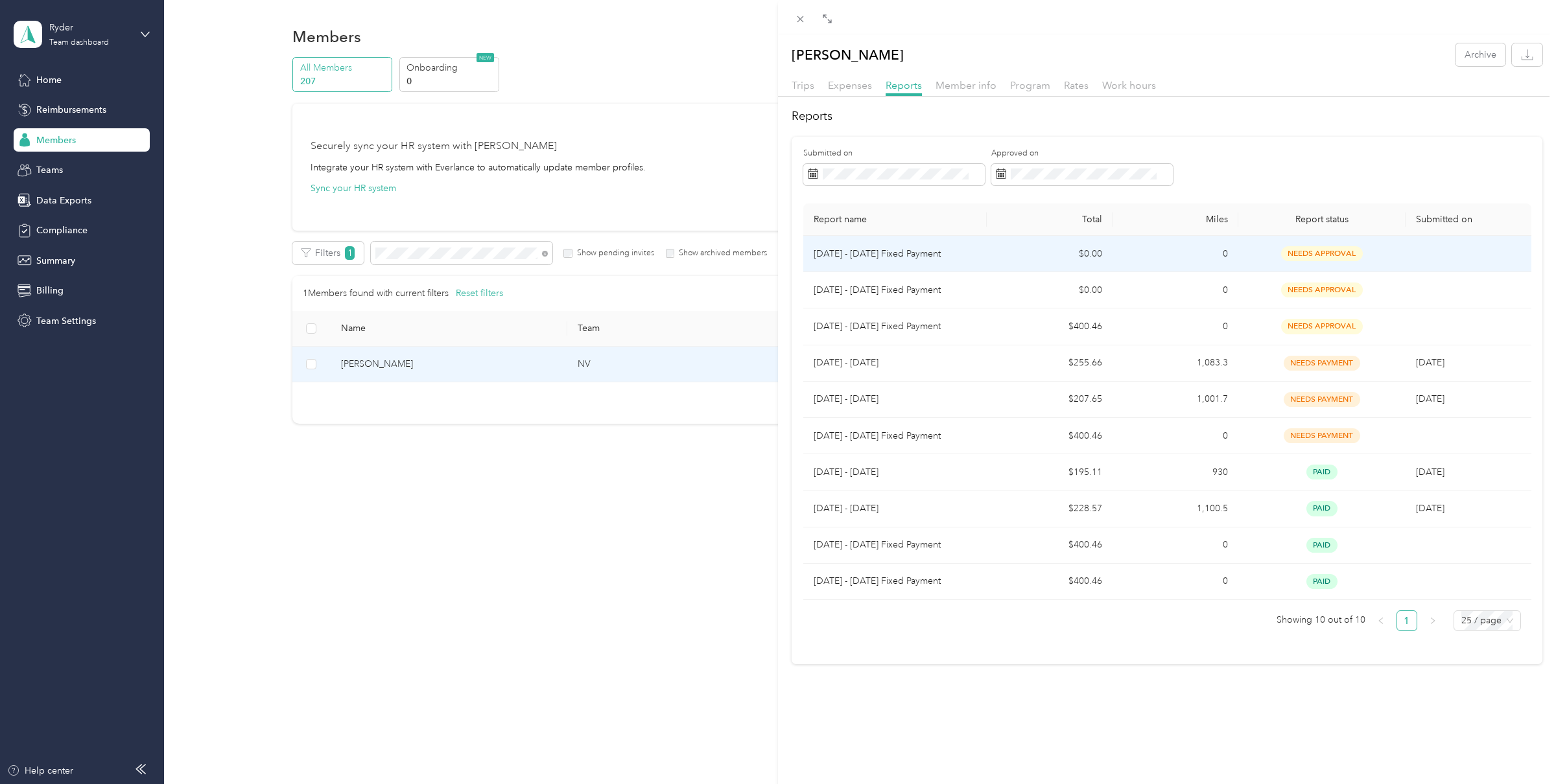
click at [887, 248] on p "[DATE] - [DATE] Fixed Payment" at bounding box center [895, 254] width 163 height 14
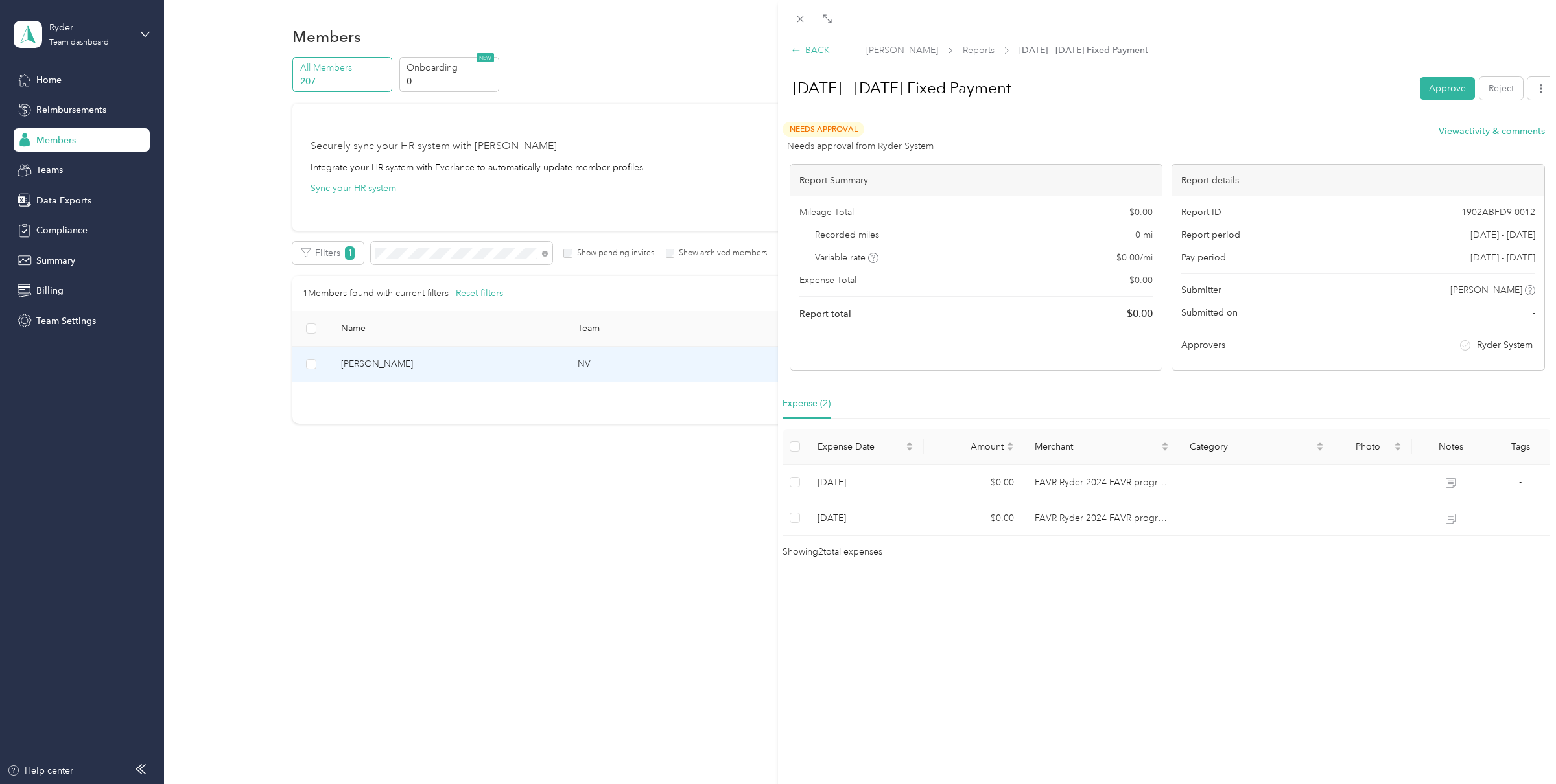
click at [814, 52] on div "BACK" at bounding box center [811, 50] width 38 height 14
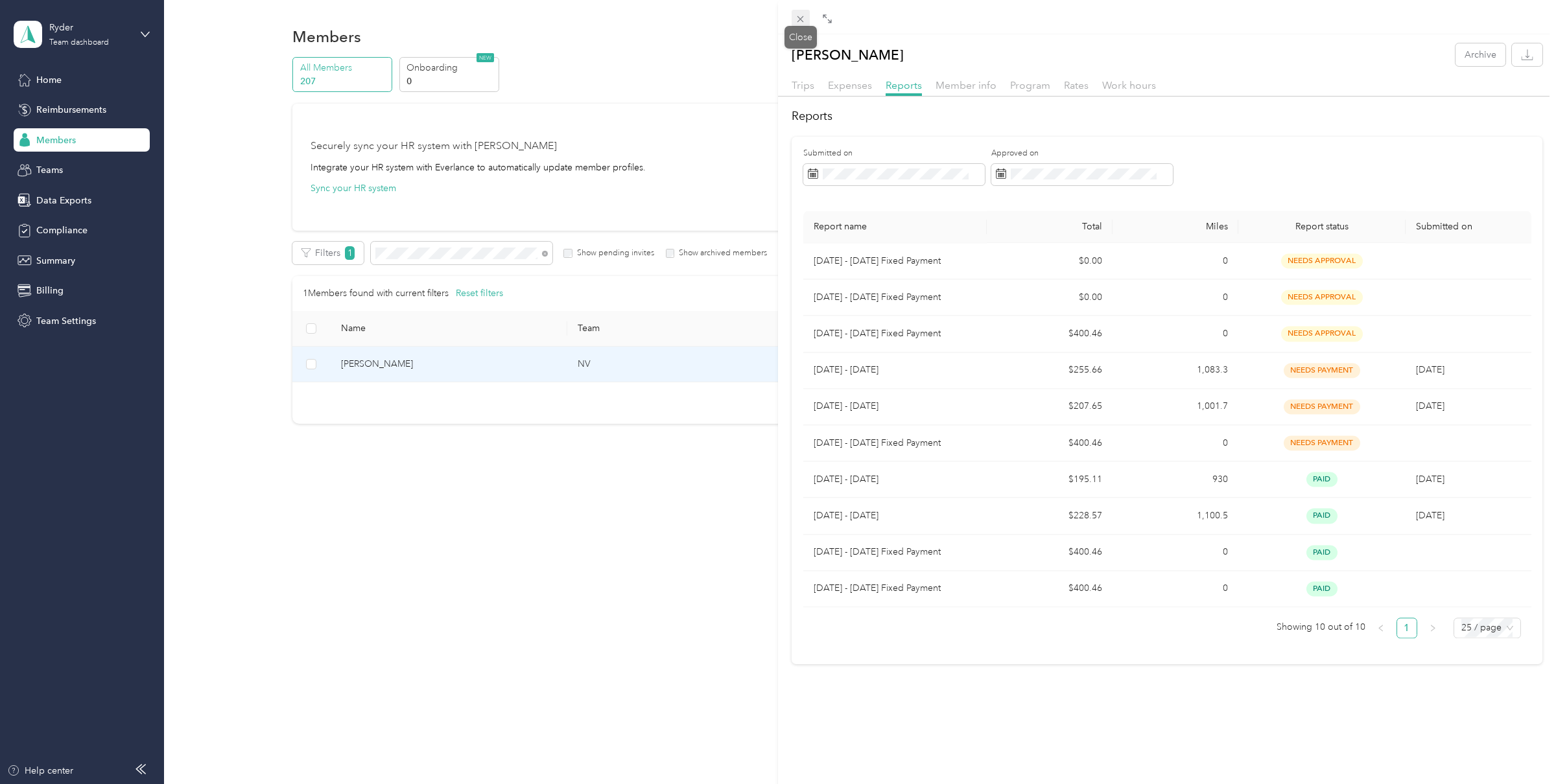
click at [803, 22] on icon at bounding box center [800, 19] width 11 height 11
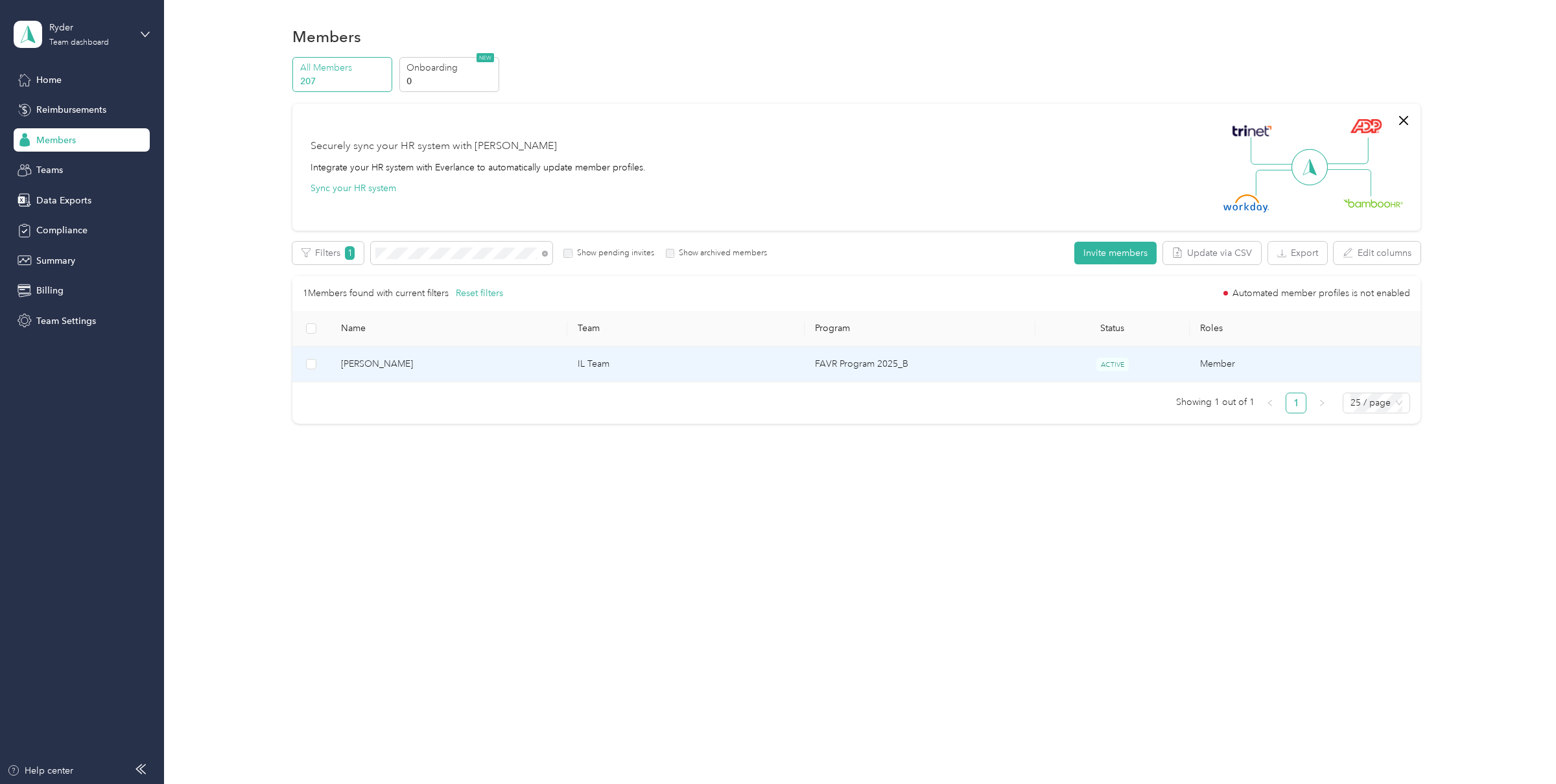
click at [548, 365] on span "[PERSON_NAME]" at bounding box center [449, 364] width 217 height 14
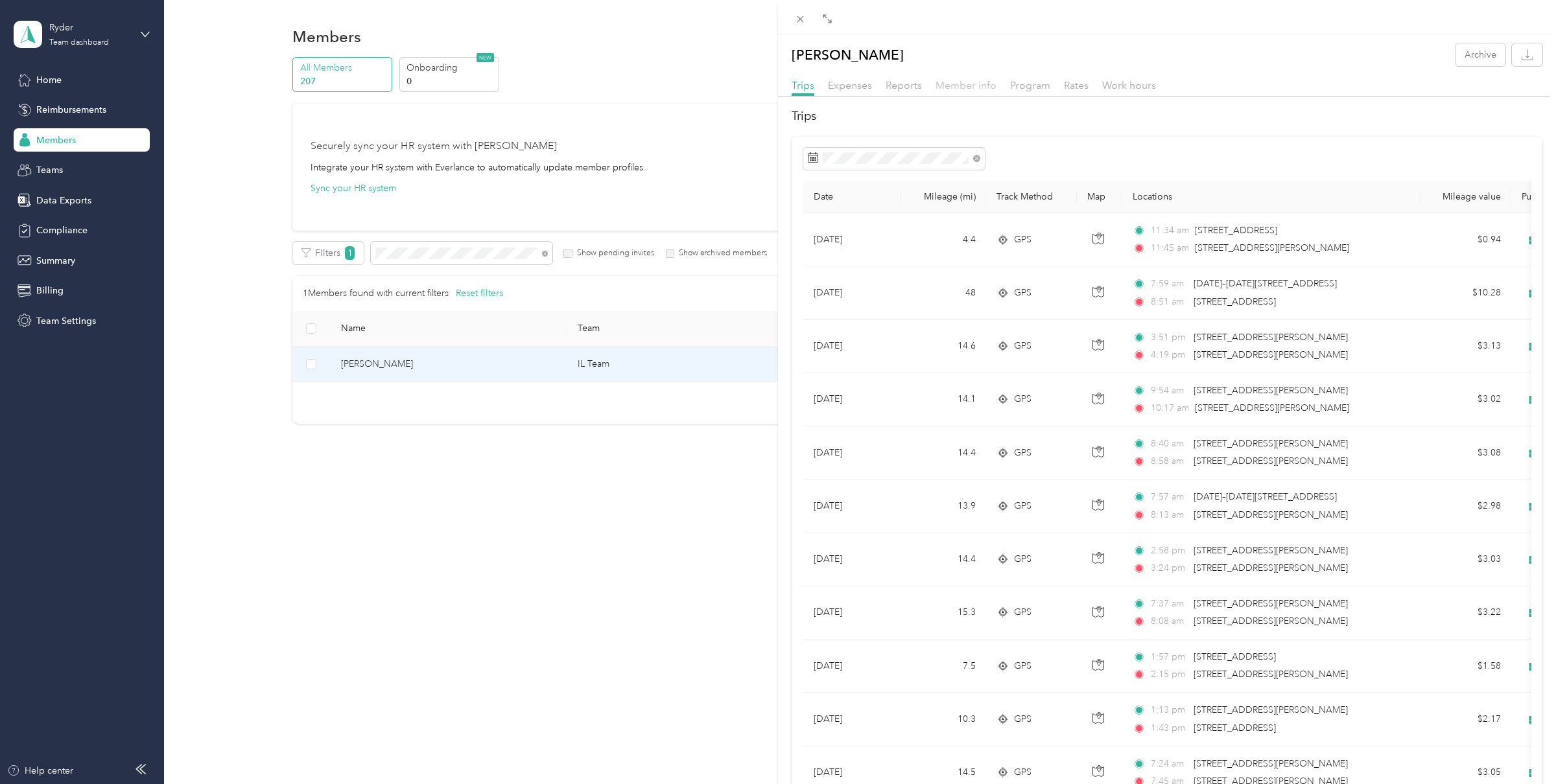
click at [957, 84] on span "Member info" at bounding box center [966, 85] width 61 height 12
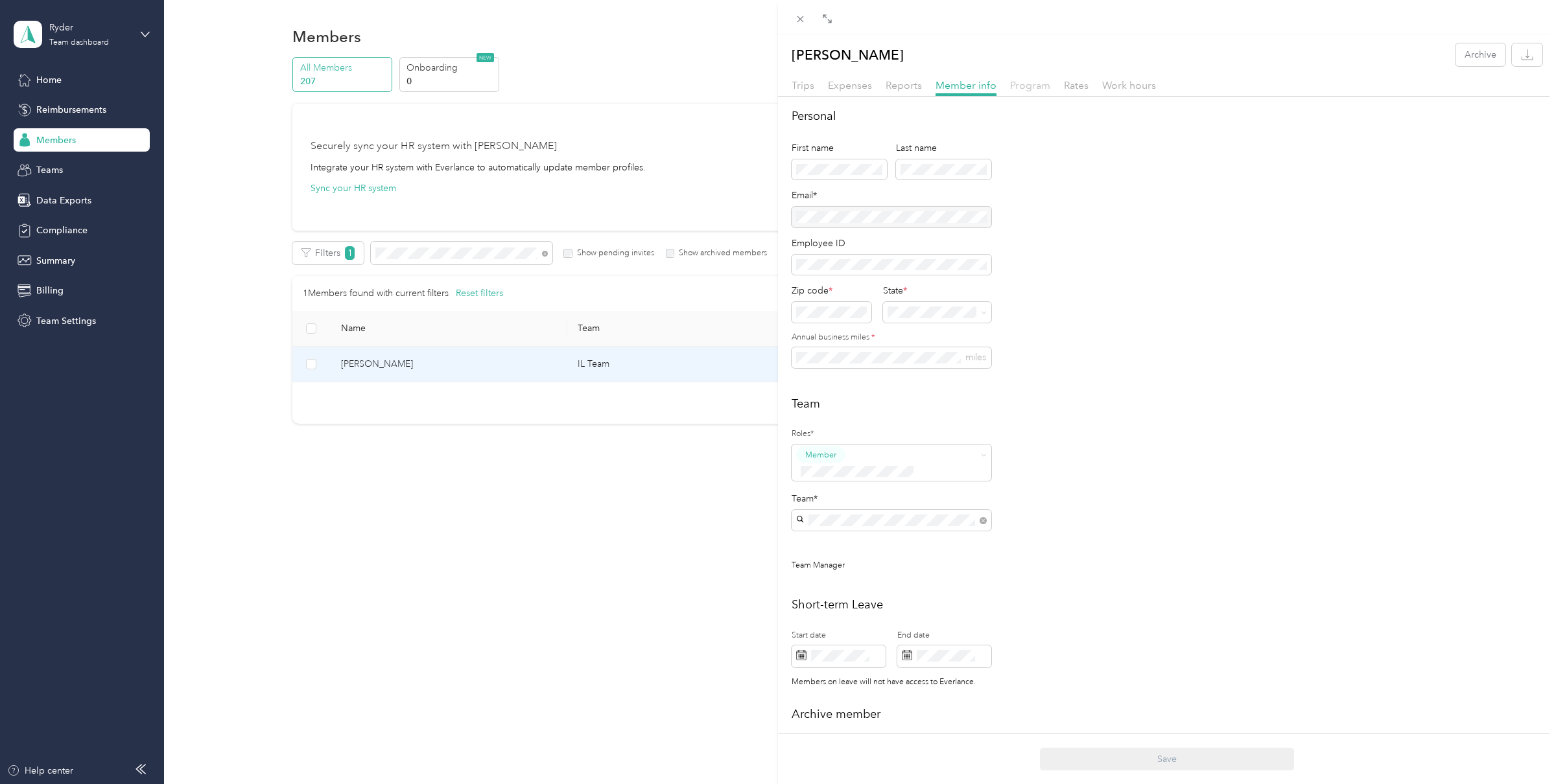
click at [1020, 84] on span "Program" at bounding box center [1030, 85] width 40 height 12
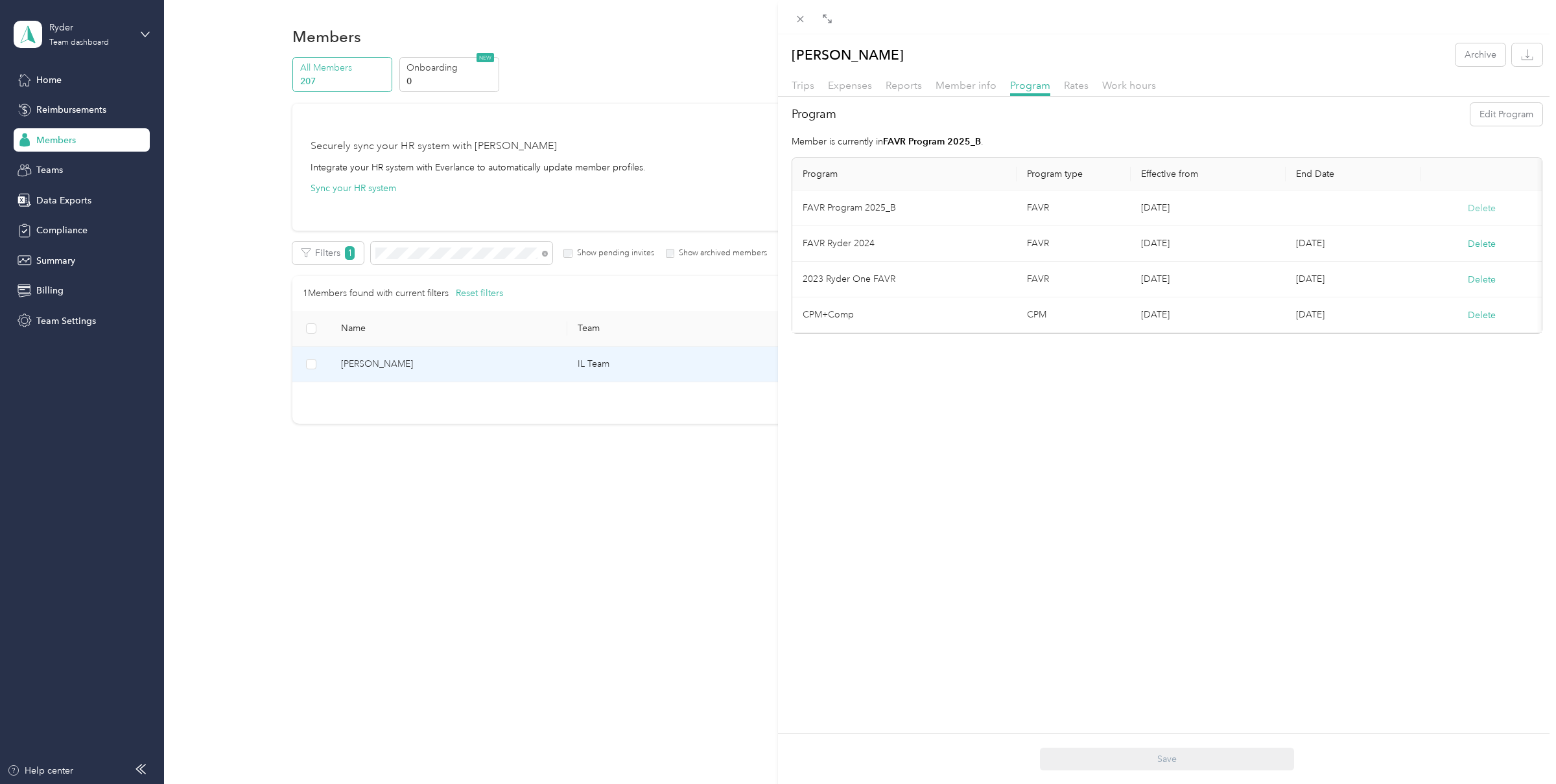
click at [1474, 207] on button "Delete" at bounding box center [1482, 209] width 28 height 14
click at [1408, 217] on button "Yes" at bounding box center [1406, 218] width 25 height 21
click at [803, 19] on icon at bounding box center [800, 19] width 11 height 11
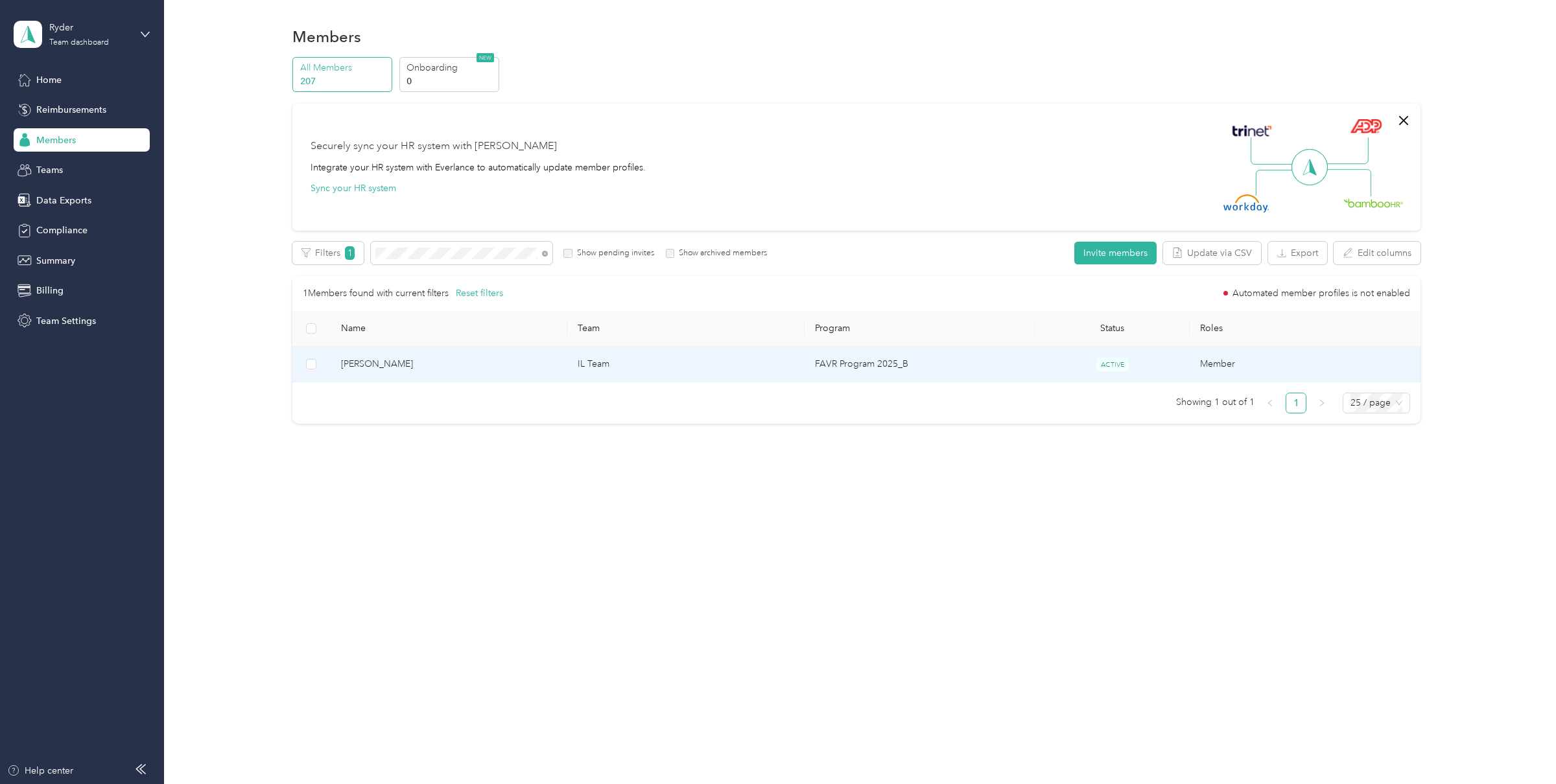
click at [803, 19] on div "[PERSON_NAME] Archive Trips Expenses Reports Member info Program Rates Work hou…" at bounding box center [778, 392] width 1556 height 784
click at [510, 376] on td "[PERSON_NAME]" at bounding box center [449, 365] width 237 height 36
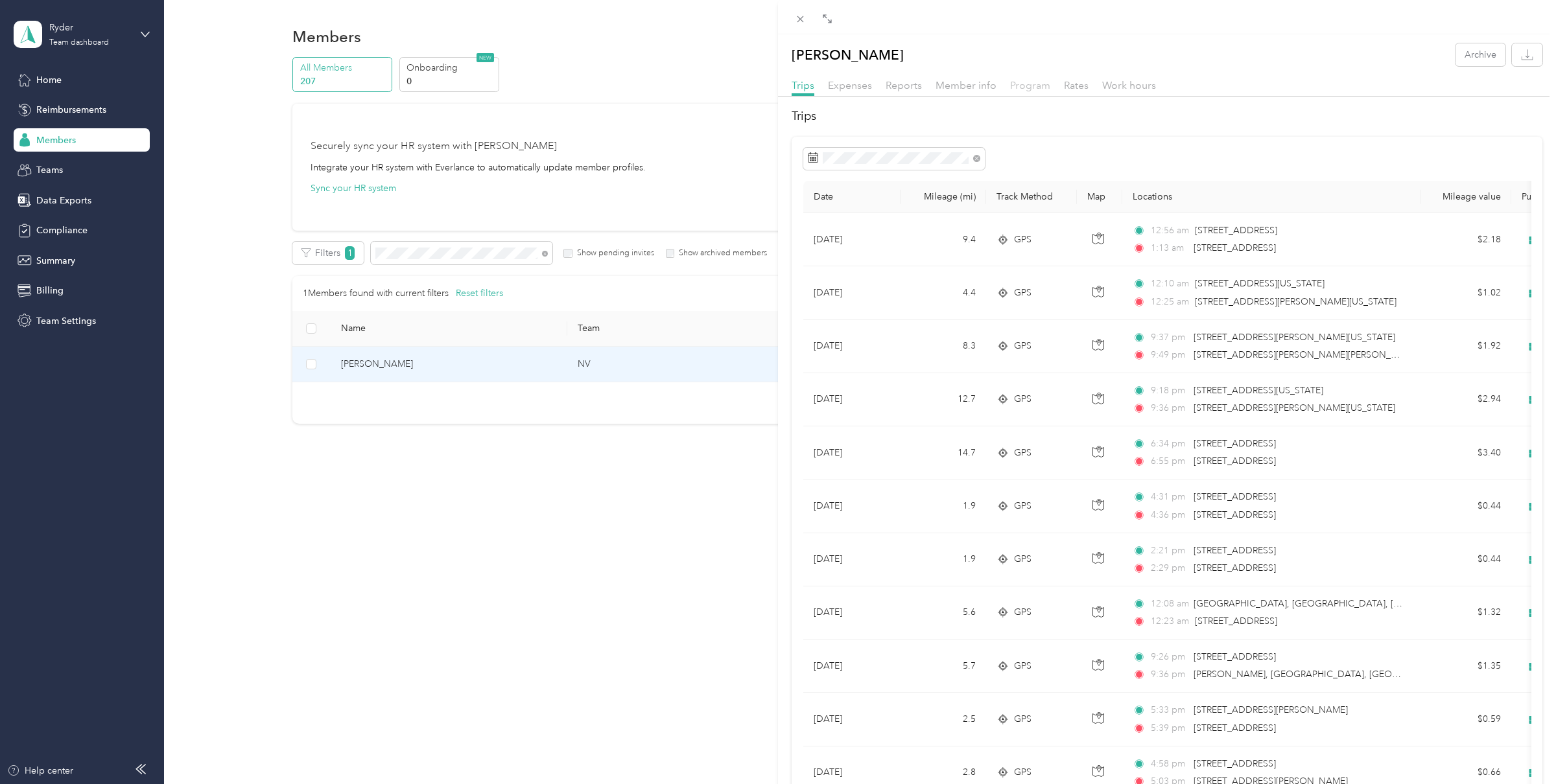
click at [1028, 90] on span "Program" at bounding box center [1030, 85] width 40 height 12
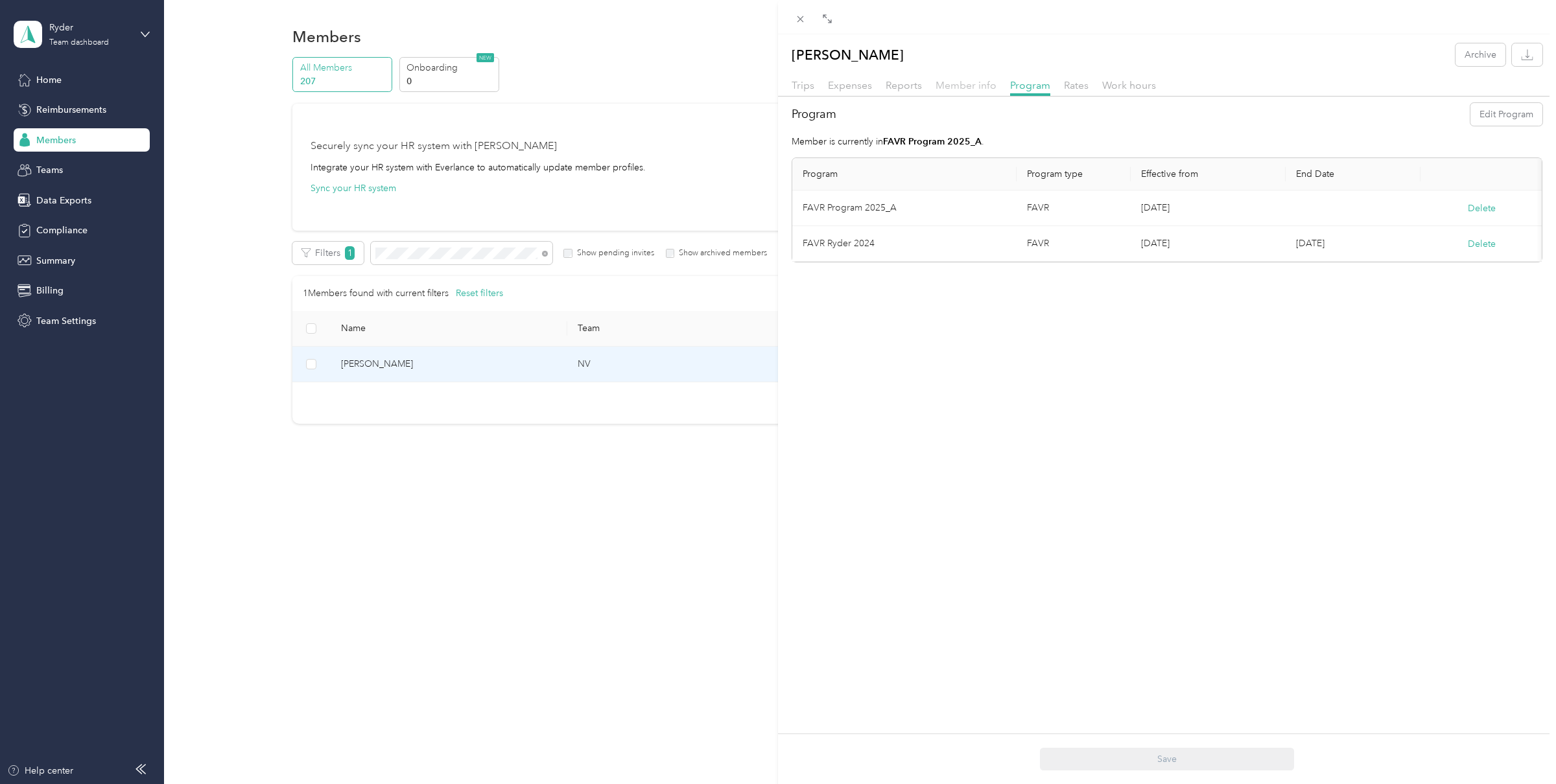
click at [965, 89] on span "Member info" at bounding box center [966, 85] width 61 height 12
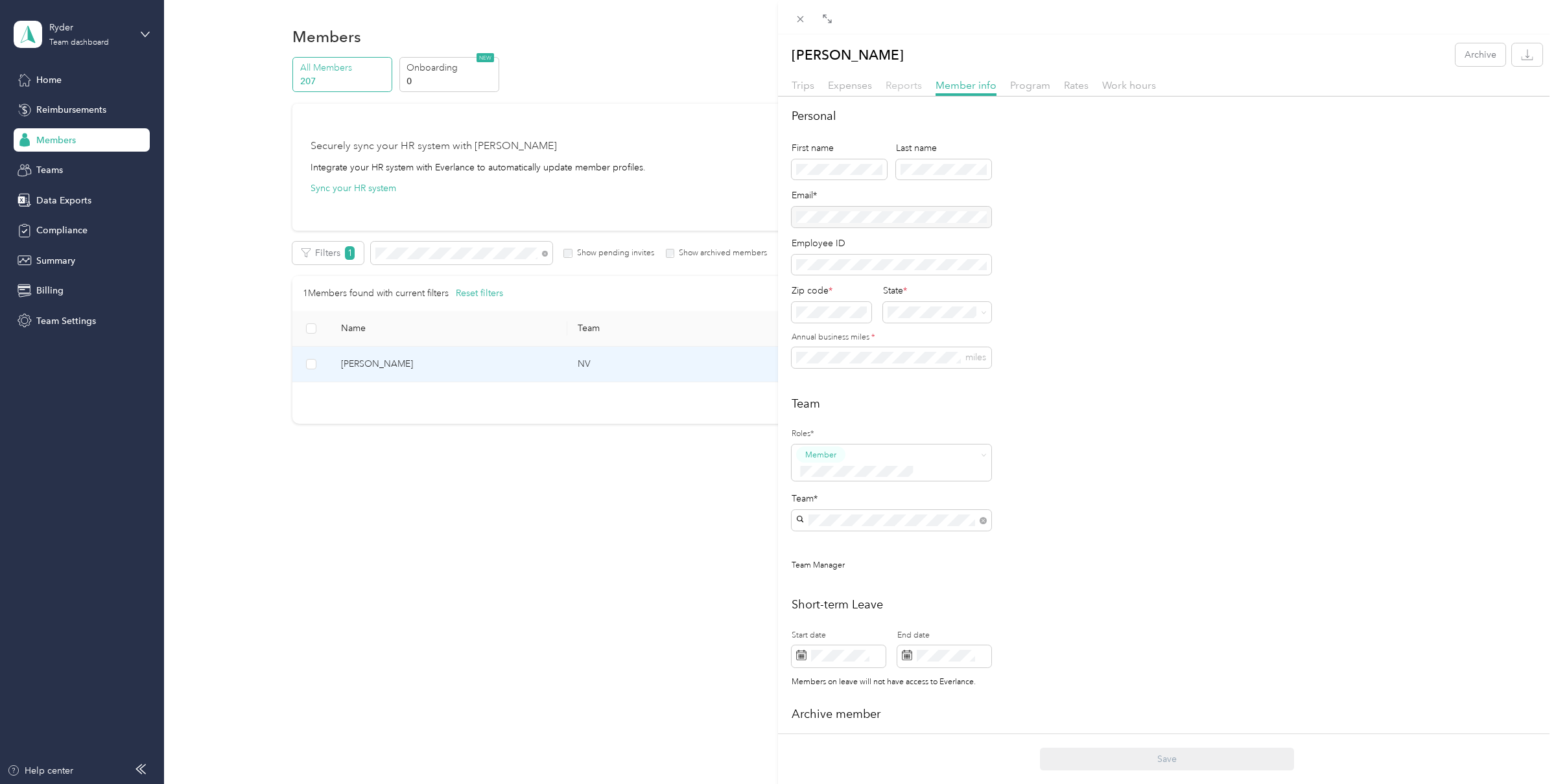
click at [904, 85] on span "Reports" at bounding box center [904, 85] width 36 height 12
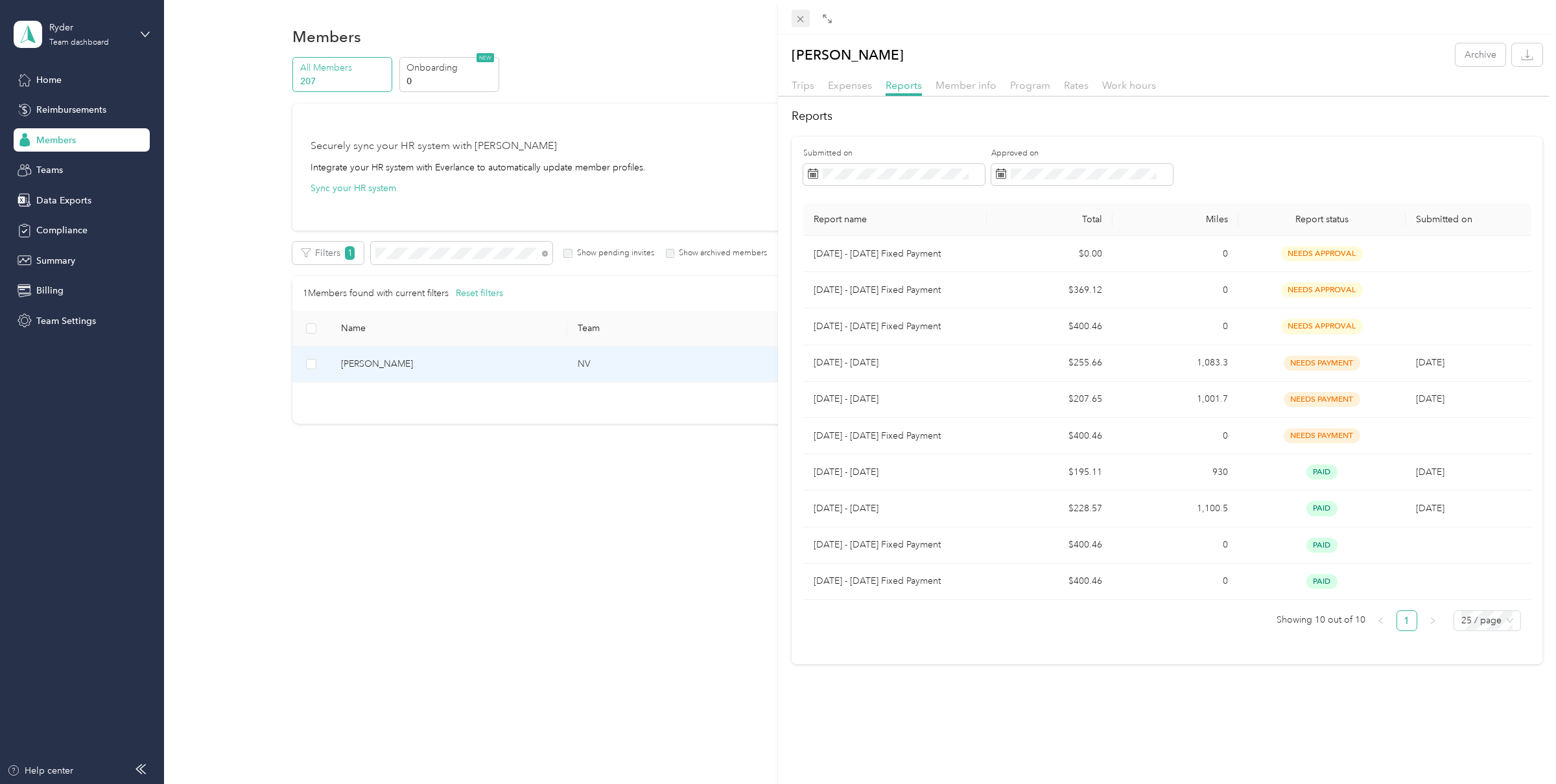
click at [803, 21] on icon at bounding box center [800, 19] width 6 height 6
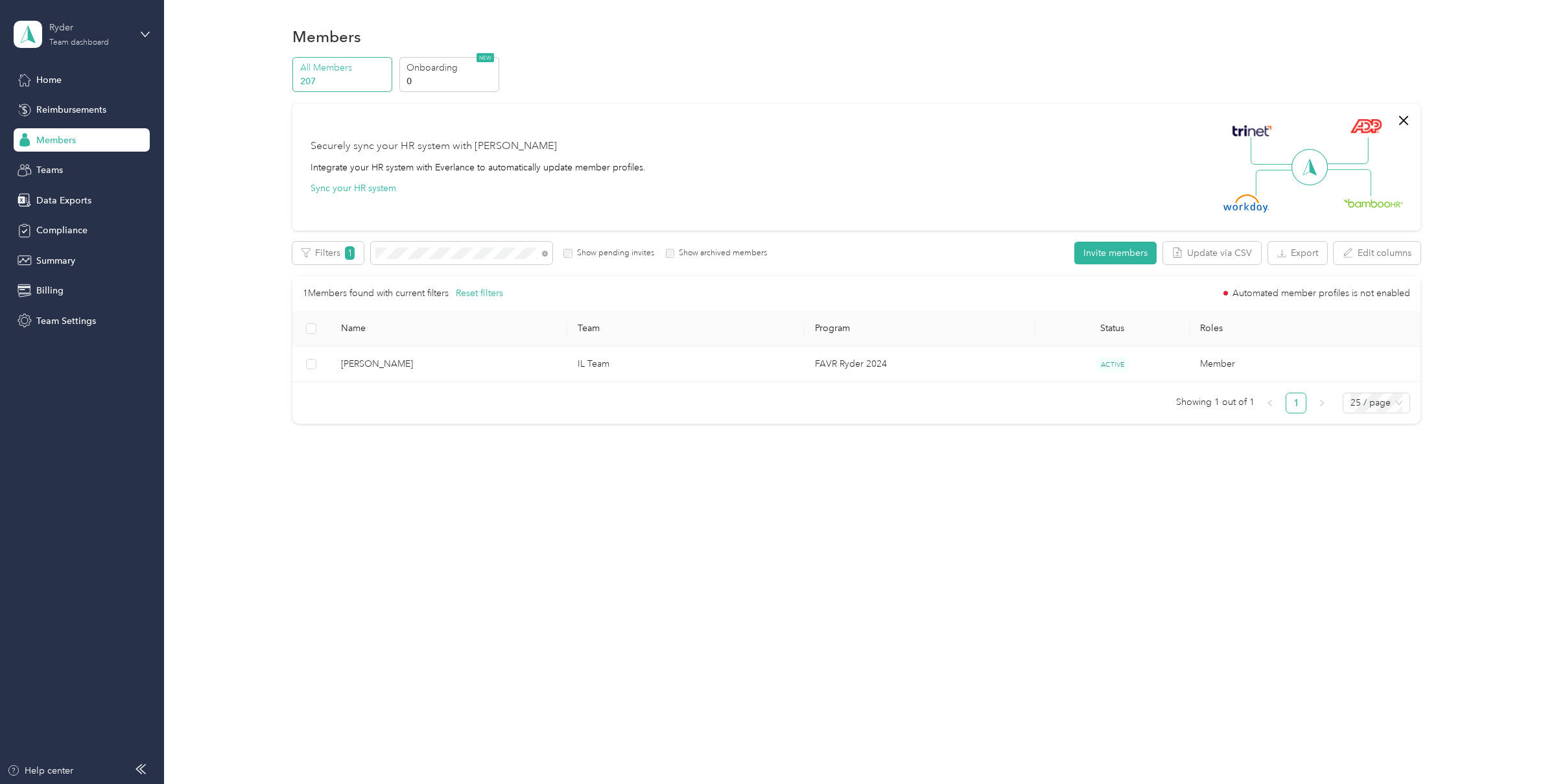
click at [75, 44] on div "Team dashboard" at bounding box center [79, 43] width 60 height 8
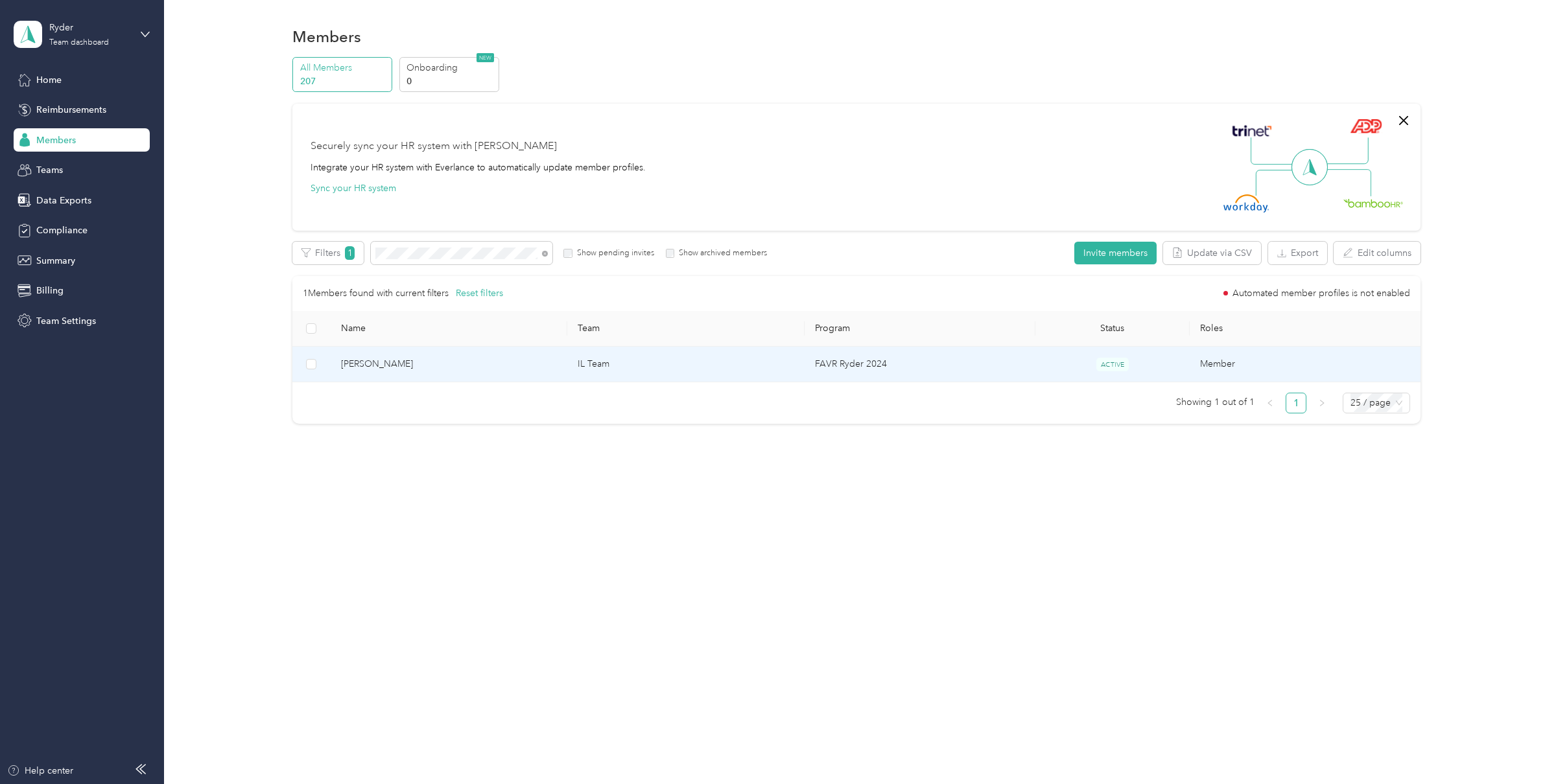
click at [561, 351] on td "[PERSON_NAME]" at bounding box center [449, 365] width 237 height 36
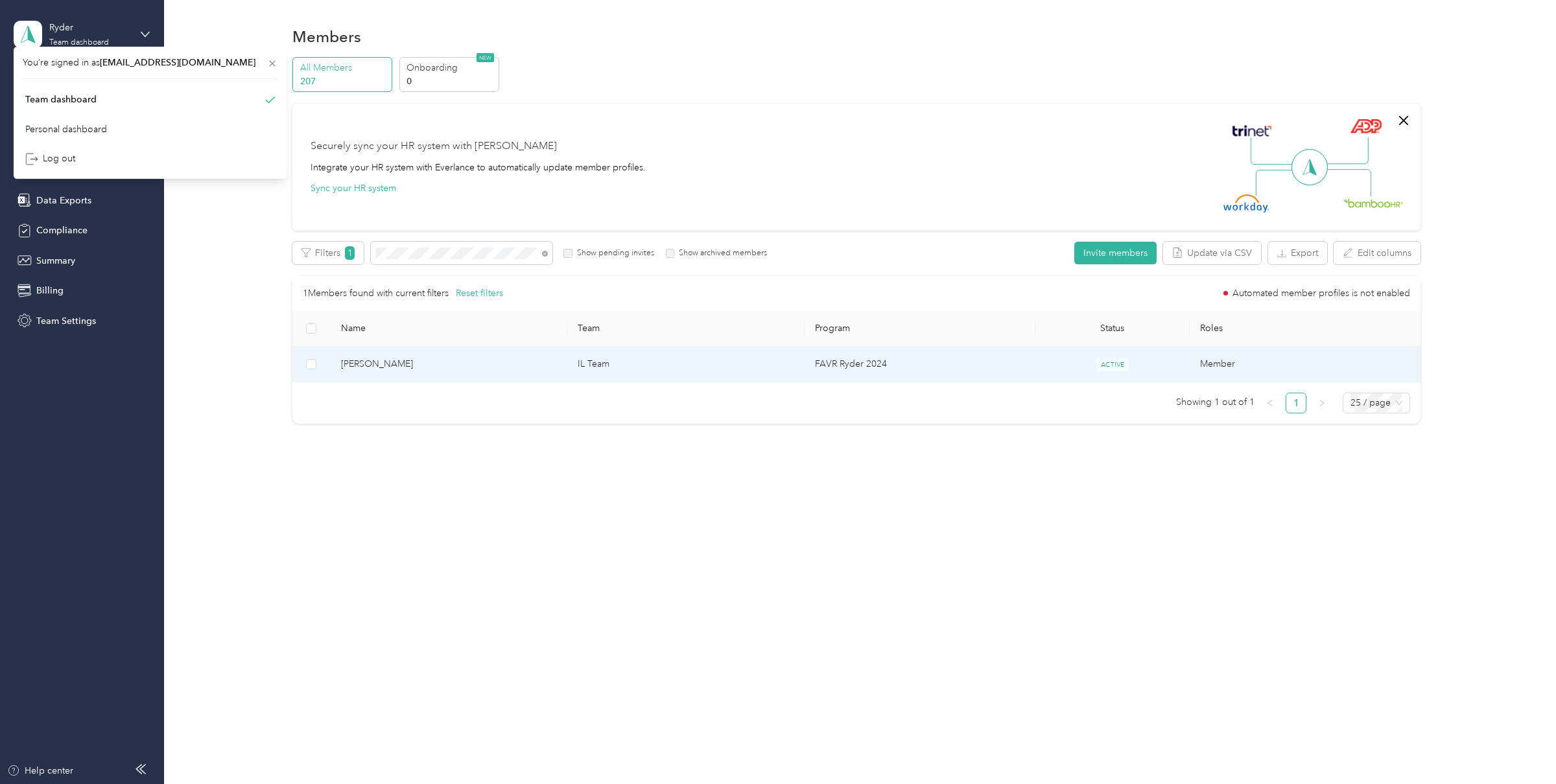
click at [803, 351] on div "[PERSON_NAME] Archive Trips Expenses Reports Member info Program Rates Work hou…" at bounding box center [1581, 392] width 1556 height 784
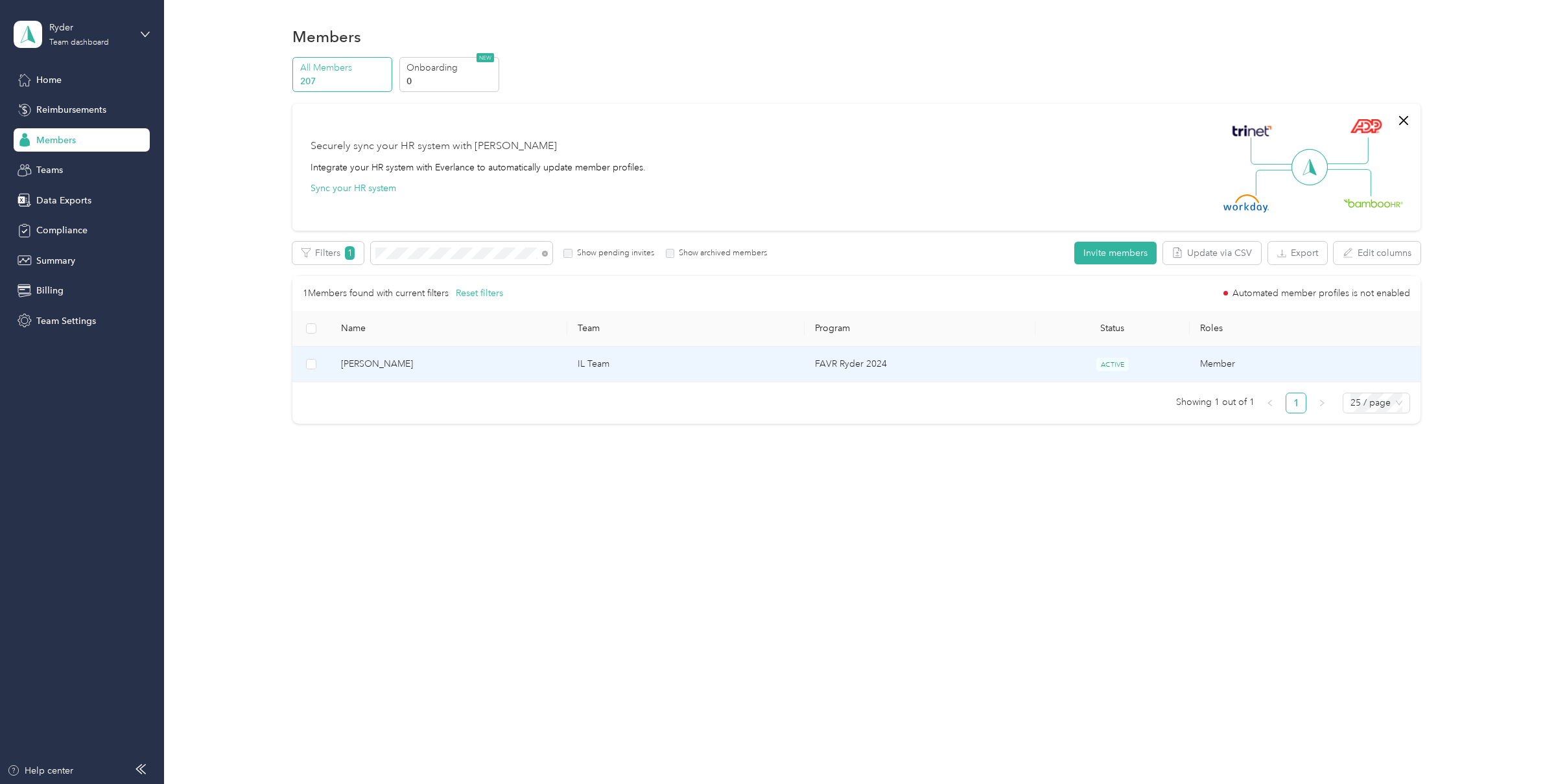
click at [523, 351] on td "[PERSON_NAME]" at bounding box center [449, 365] width 237 height 36
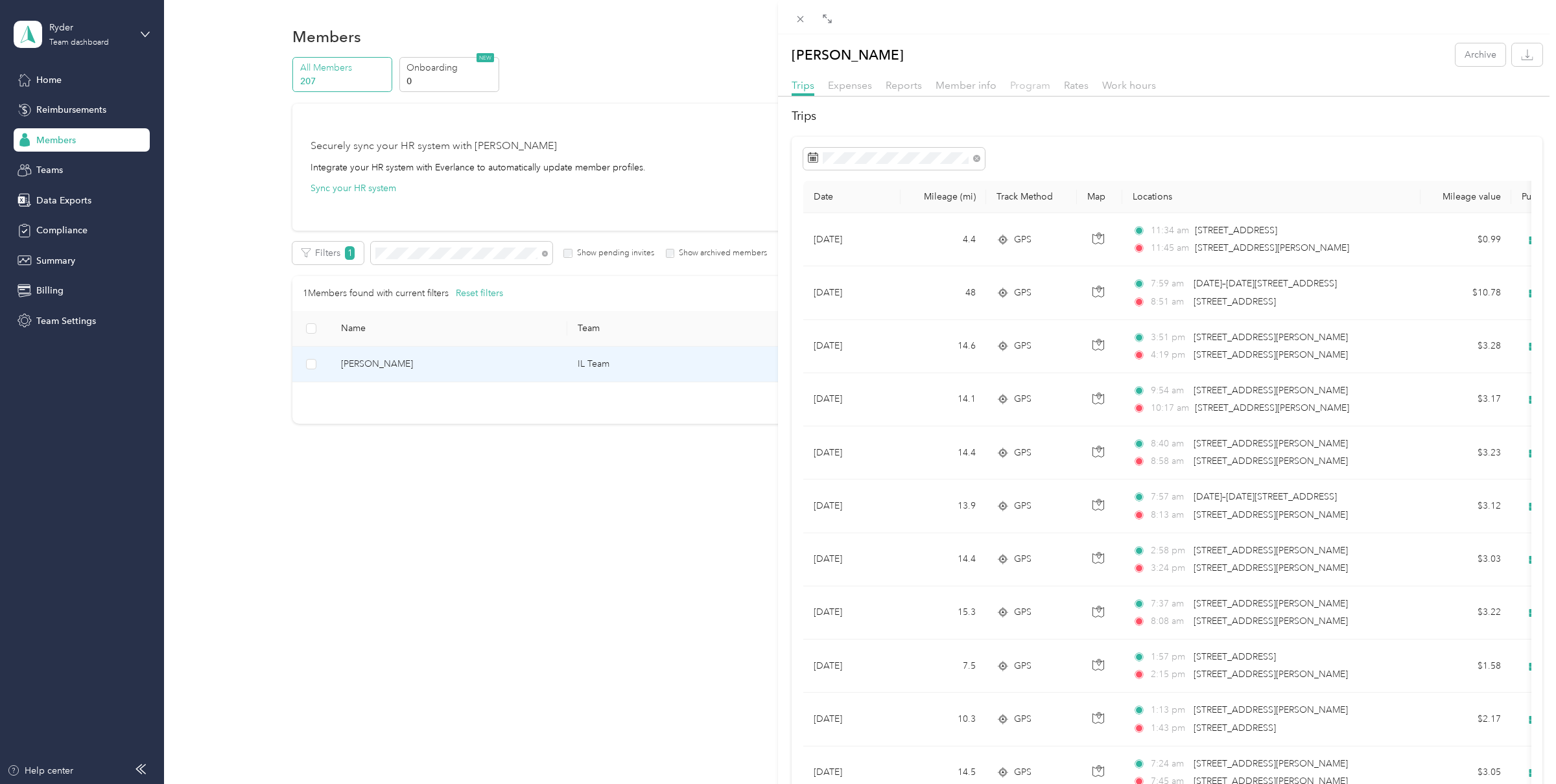
click at [1024, 87] on span "Program" at bounding box center [1030, 85] width 40 height 12
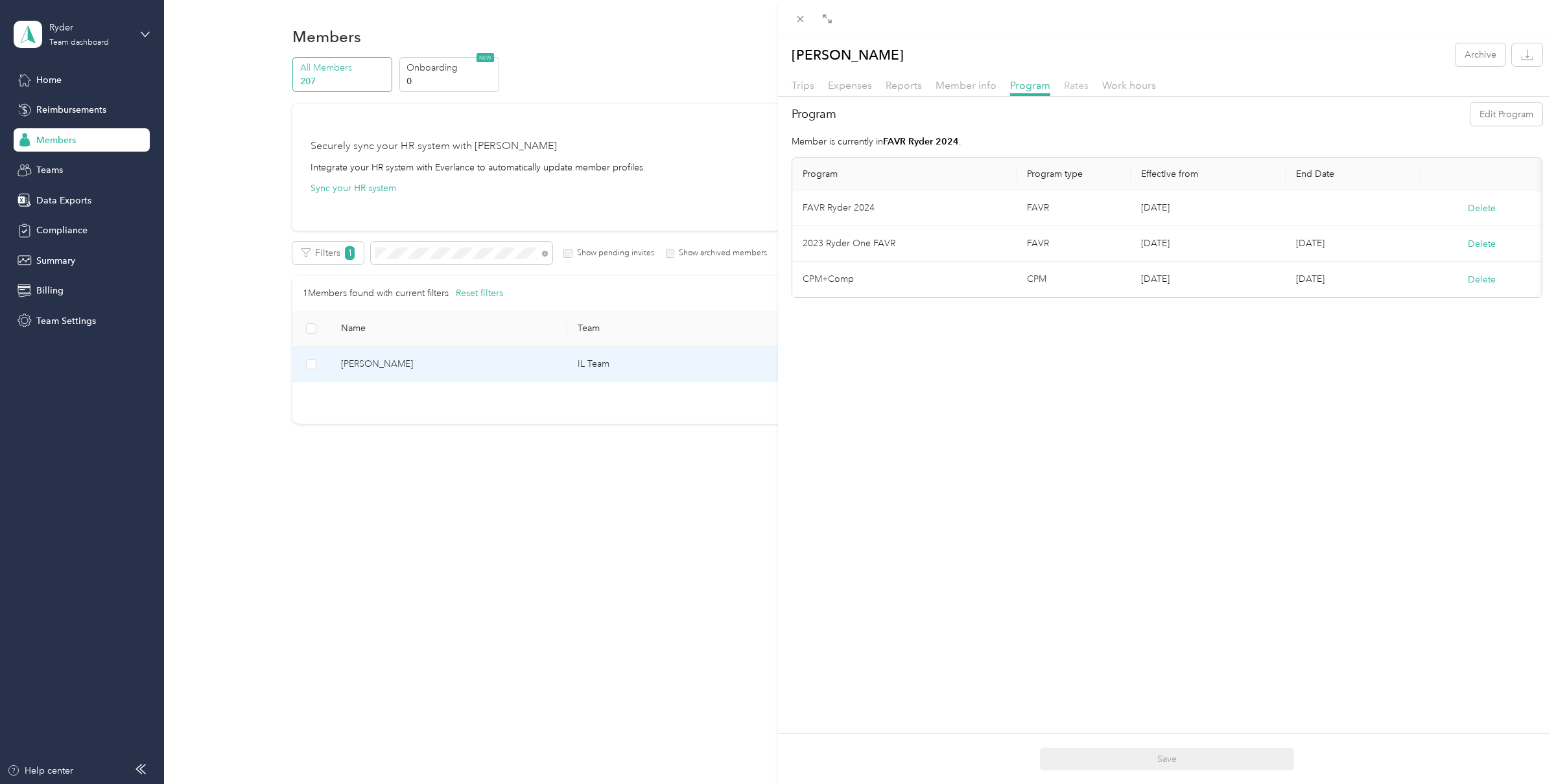
click at [1079, 91] on span "Rates" at bounding box center [1076, 85] width 25 height 12
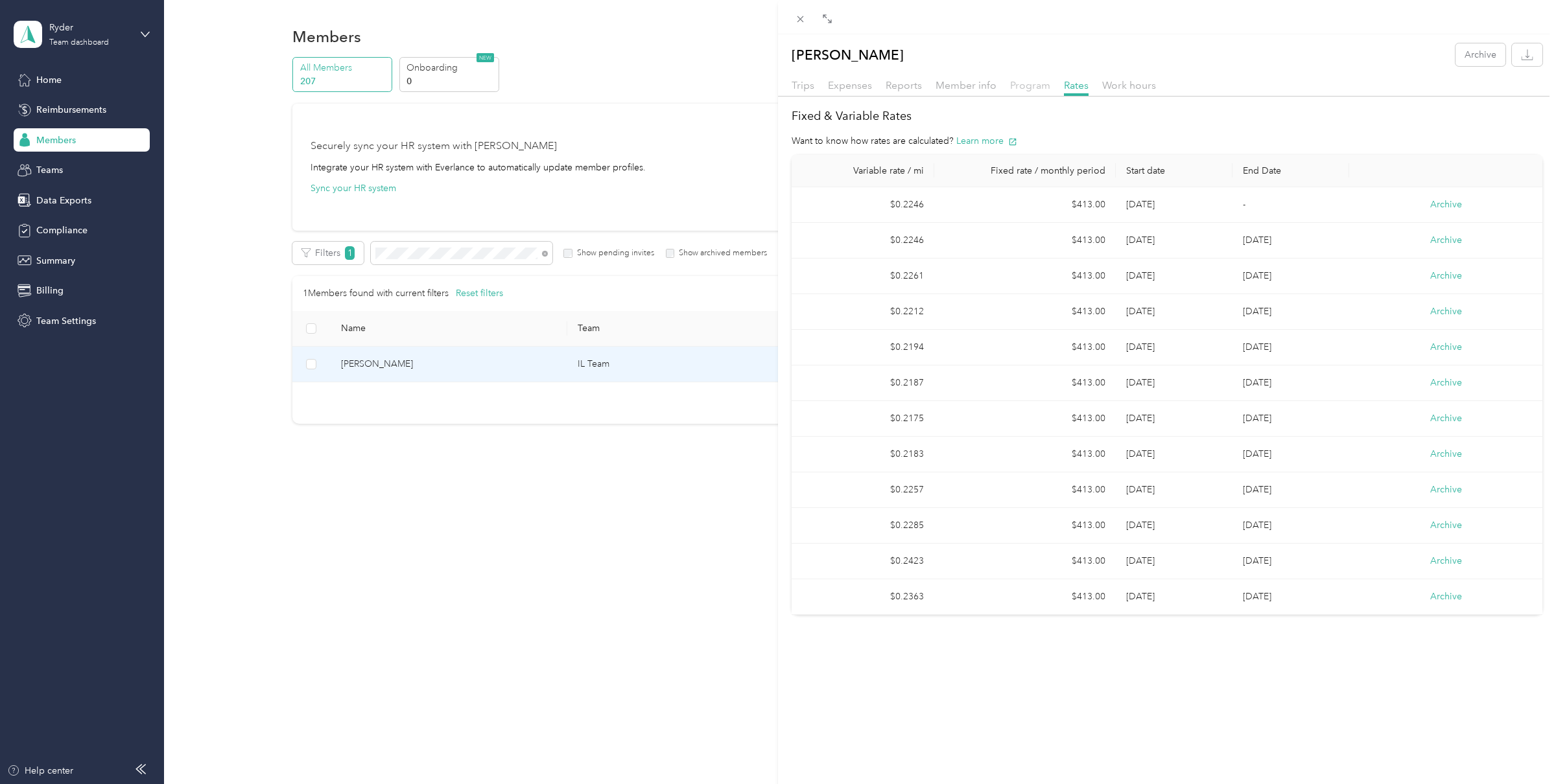
click at [1022, 80] on span "Program" at bounding box center [1030, 85] width 40 height 12
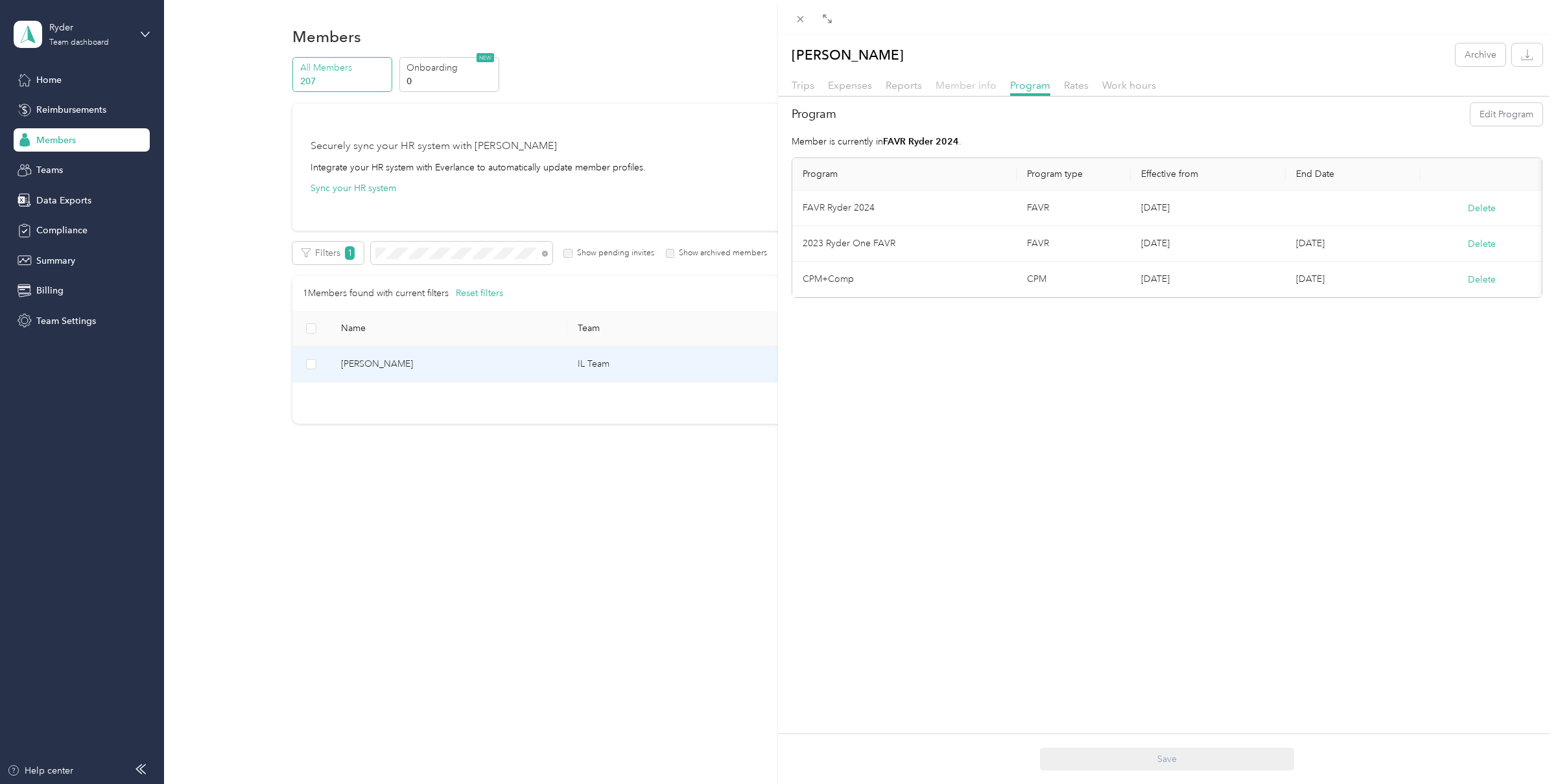
click at [968, 90] on span "Member info" at bounding box center [966, 85] width 61 height 12
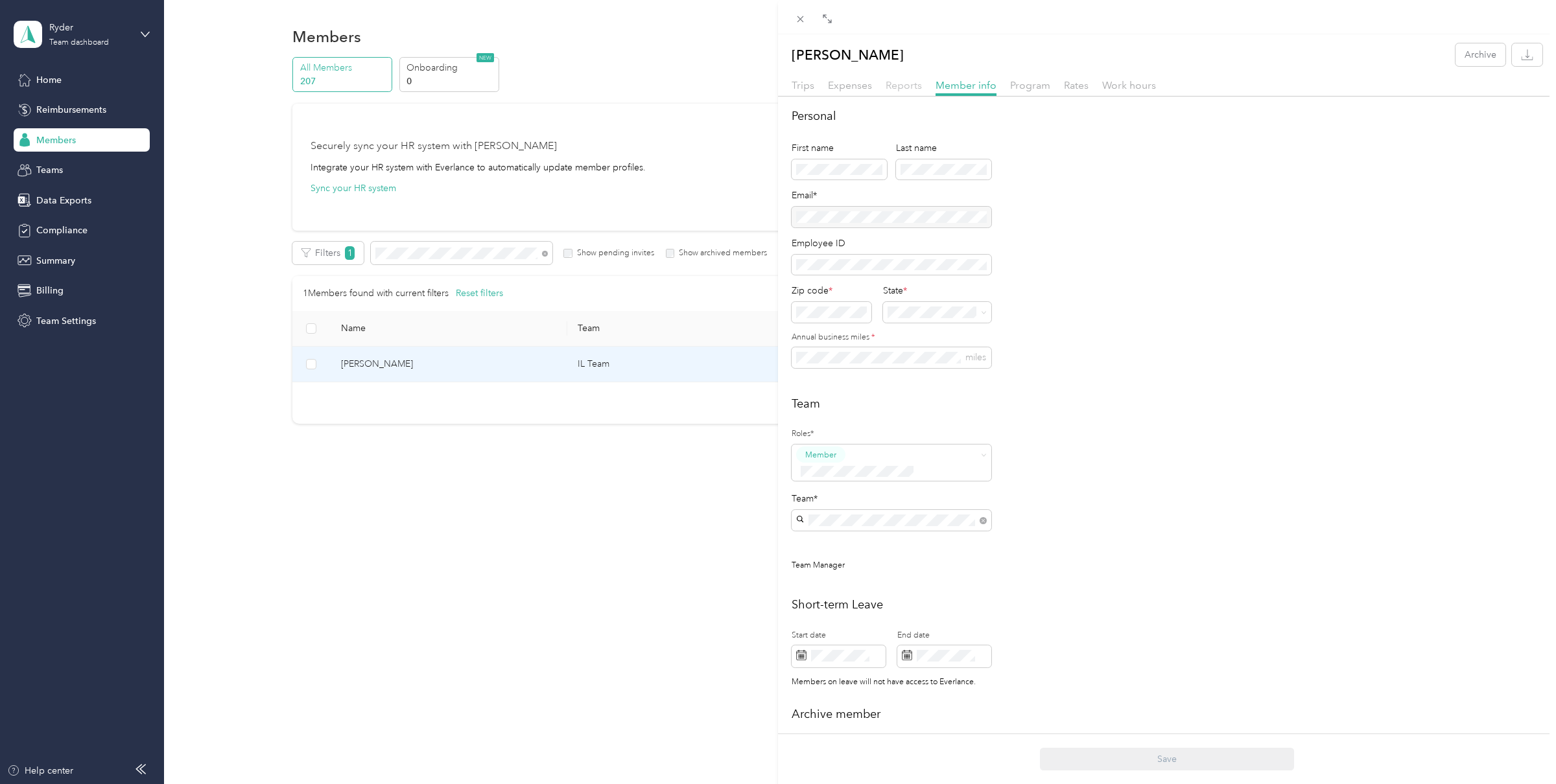
click at [899, 86] on span "Reports" at bounding box center [904, 85] width 36 height 12
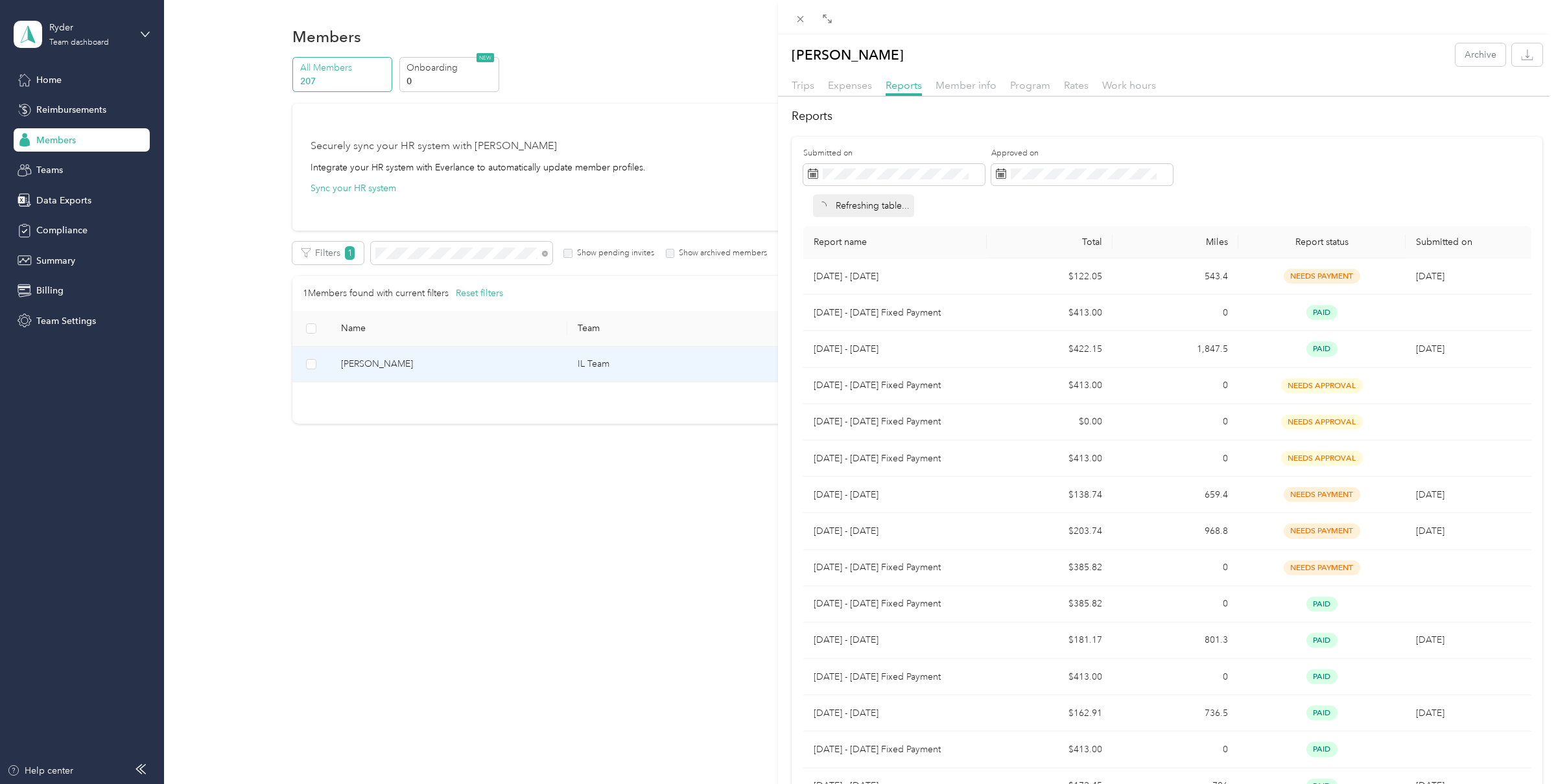
click at [80, 44] on div "[PERSON_NAME] Archive Trips Expenses Reports Member info Program Rates Work hou…" at bounding box center [778, 392] width 1556 height 784
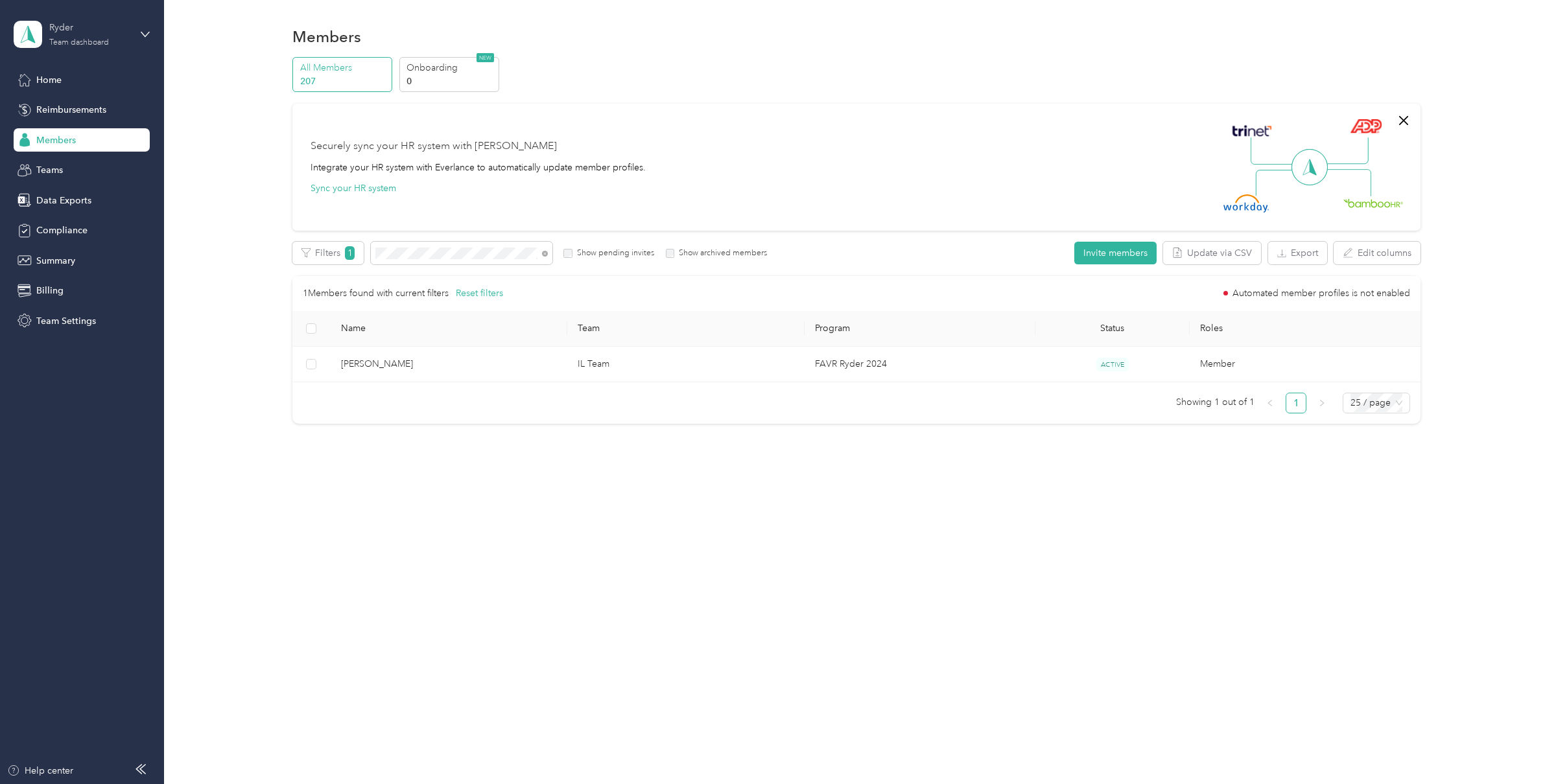
click at [75, 35] on div "Ryder Team dashboard" at bounding box center [89, 34] width 81 height 26
click at [69, 155] on div "Log out" at bounding box center [150, 165] width 255 height 23
